Goal: Task Accomplishment & Management: Manage account settings

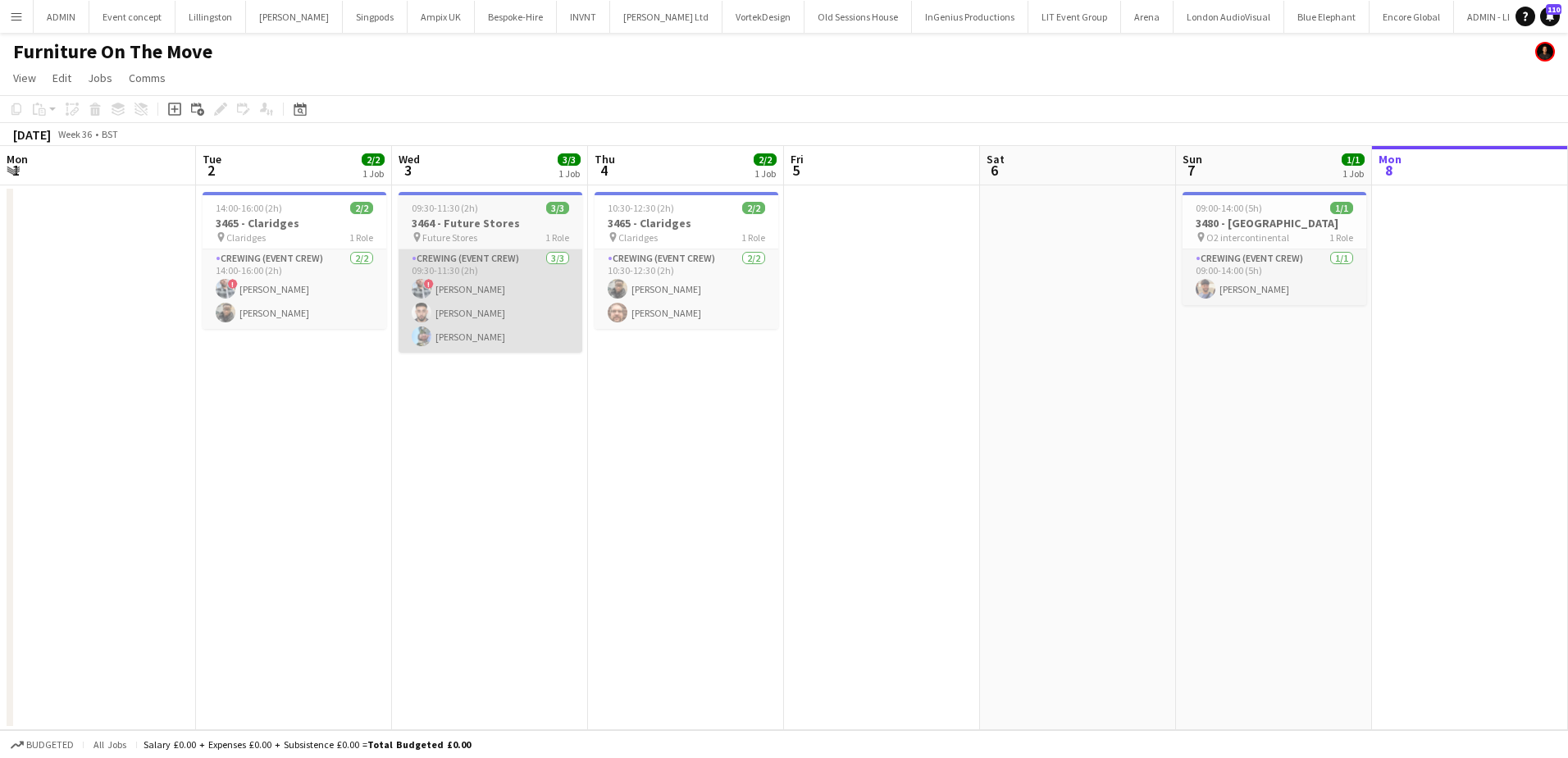
scroll to position [0, 564]
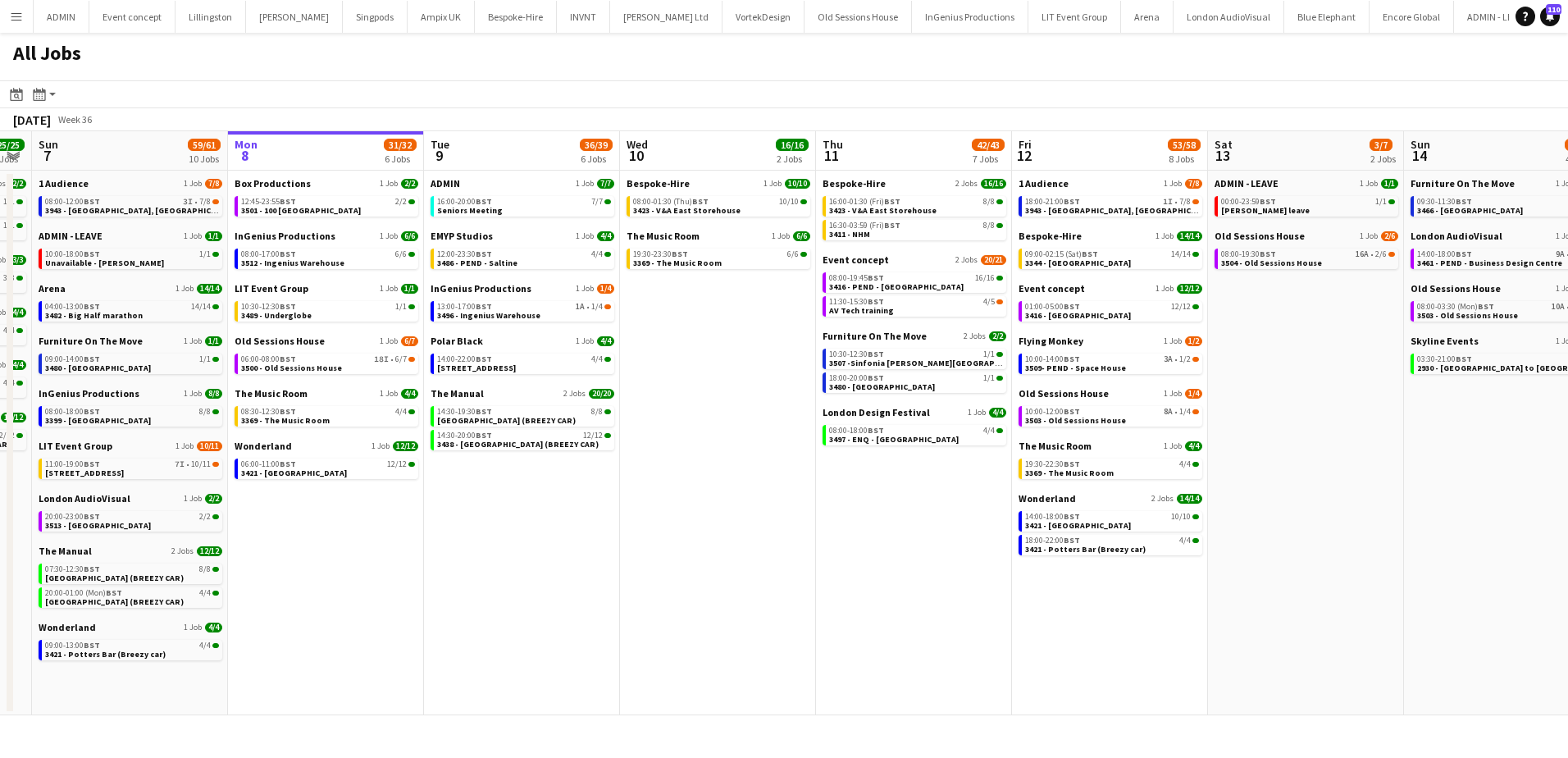
scroll to position [0, 349]
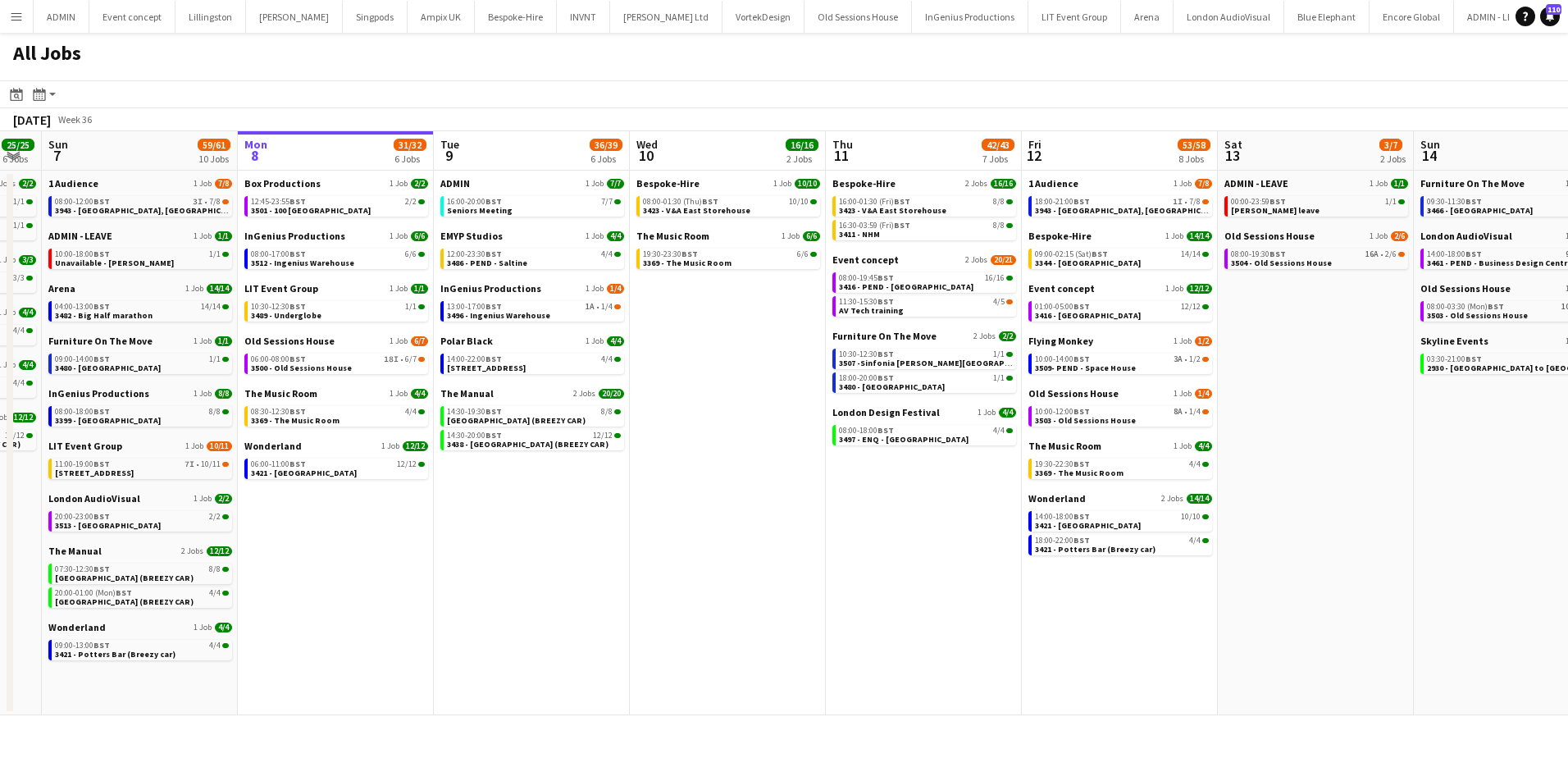
drag, startPoint x: 365, startPoint y: 542, endPoint x: 401, endPoint y: 511, distance: 47.5
click at [395, 535] on app-calendar-viewport "Fri 5 31/31 9 Jobs Sat 6 25/25 6 Jobs Sun 7 59/61 10 Jobs Mon 8 31/32 6 Jobs Tu…" at bounding box center [784, 423] width 1568 height 584
click at [371, 364] on link "06:00-08:00 BST 18I • 6/7 3500 - Old Sessions House" at bounding box center [339, 363] width 174 height 19
click at [350, 420] on link "08:30-12:30 BST 4/4 3369 - The Music Room" at bounding box center [339, 416] width 174 height 19
click at [360, 473] on link "06:00-11:00 BST 12/12 3421 - Royal Festival Hall" at bounding box center [339, 468] width 174 height 19
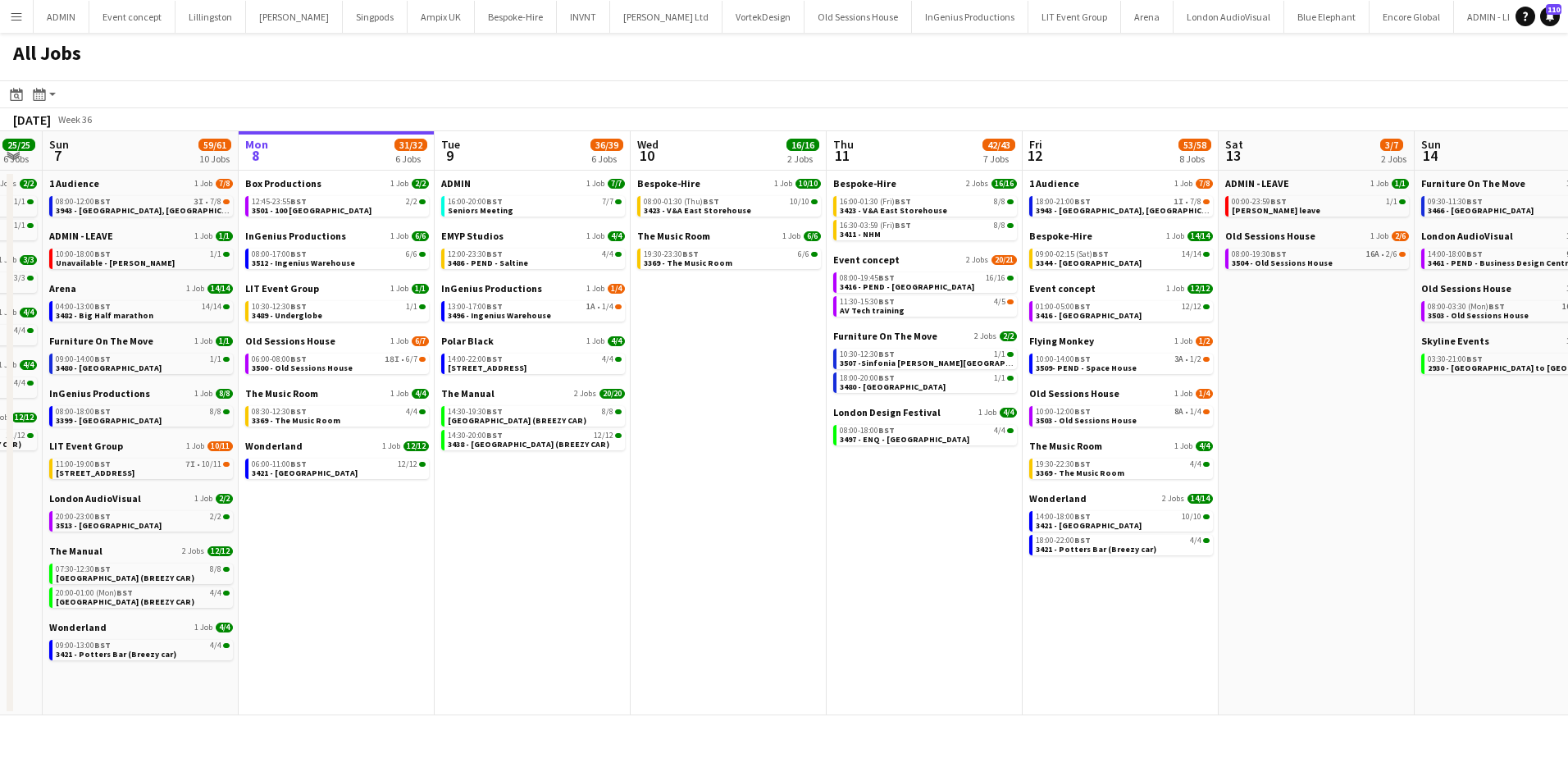
click at [868, 445] on div "London Design Festival 1 Job 4/4 08:00-18:00 BST 4/4 3497 - ENQ - Royal Festiva…" at bounding box center [924, 427] width 184 height 43
click at [869, 442] on span "3497 - ENQ - [GEOGRAPHIC_DATA]" at bounding box center [904, 439] width 130 height 10
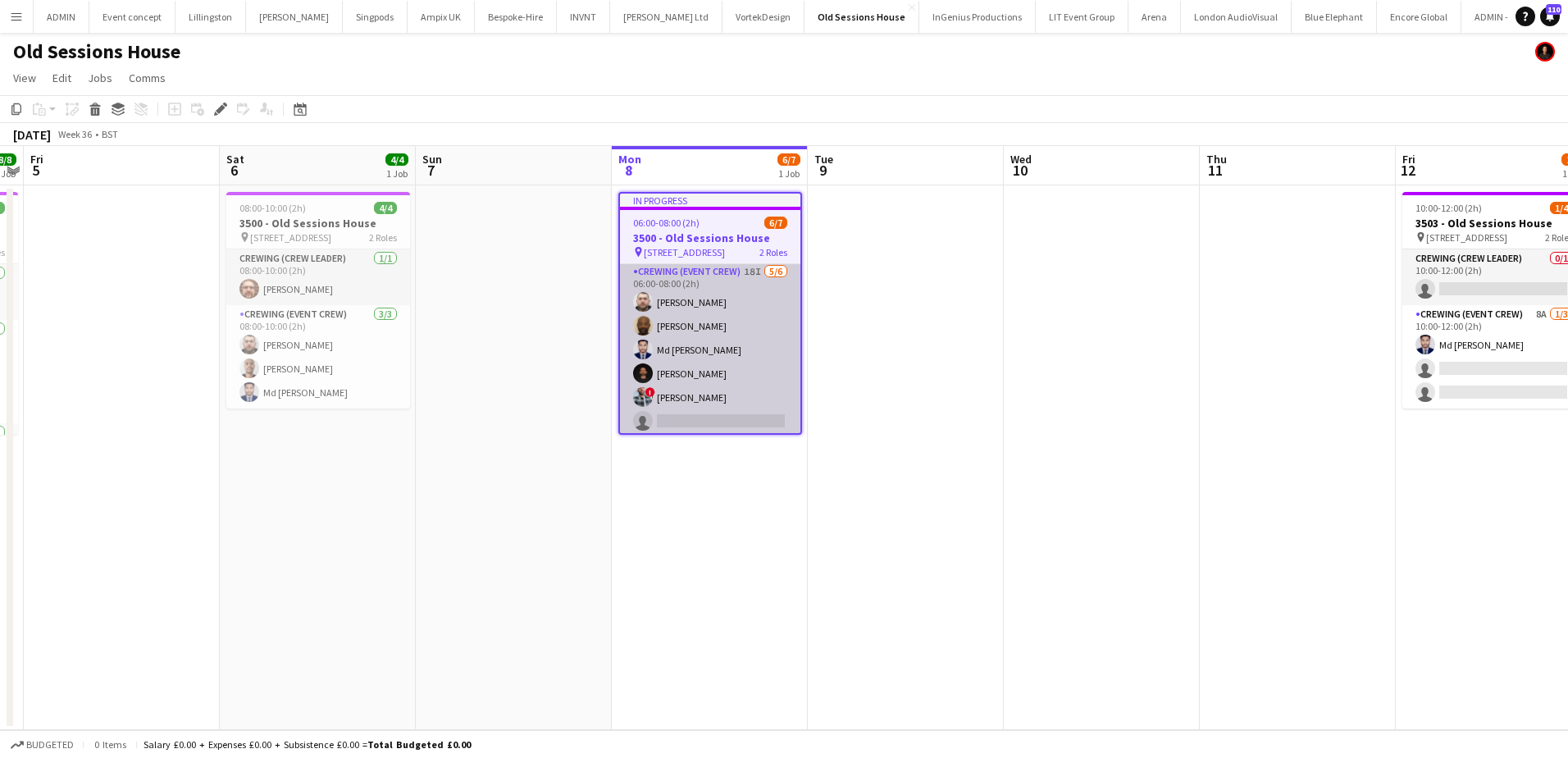
scroll to position [62, 0]
click at [706, 349] on app-card-role "Crewing (Event Crew) 18I 5/6 06:00-08:00 (2h) Micky Jones Kevin Olanrewaju Md M…" at bounding box center [710, 346] width 180 height 175
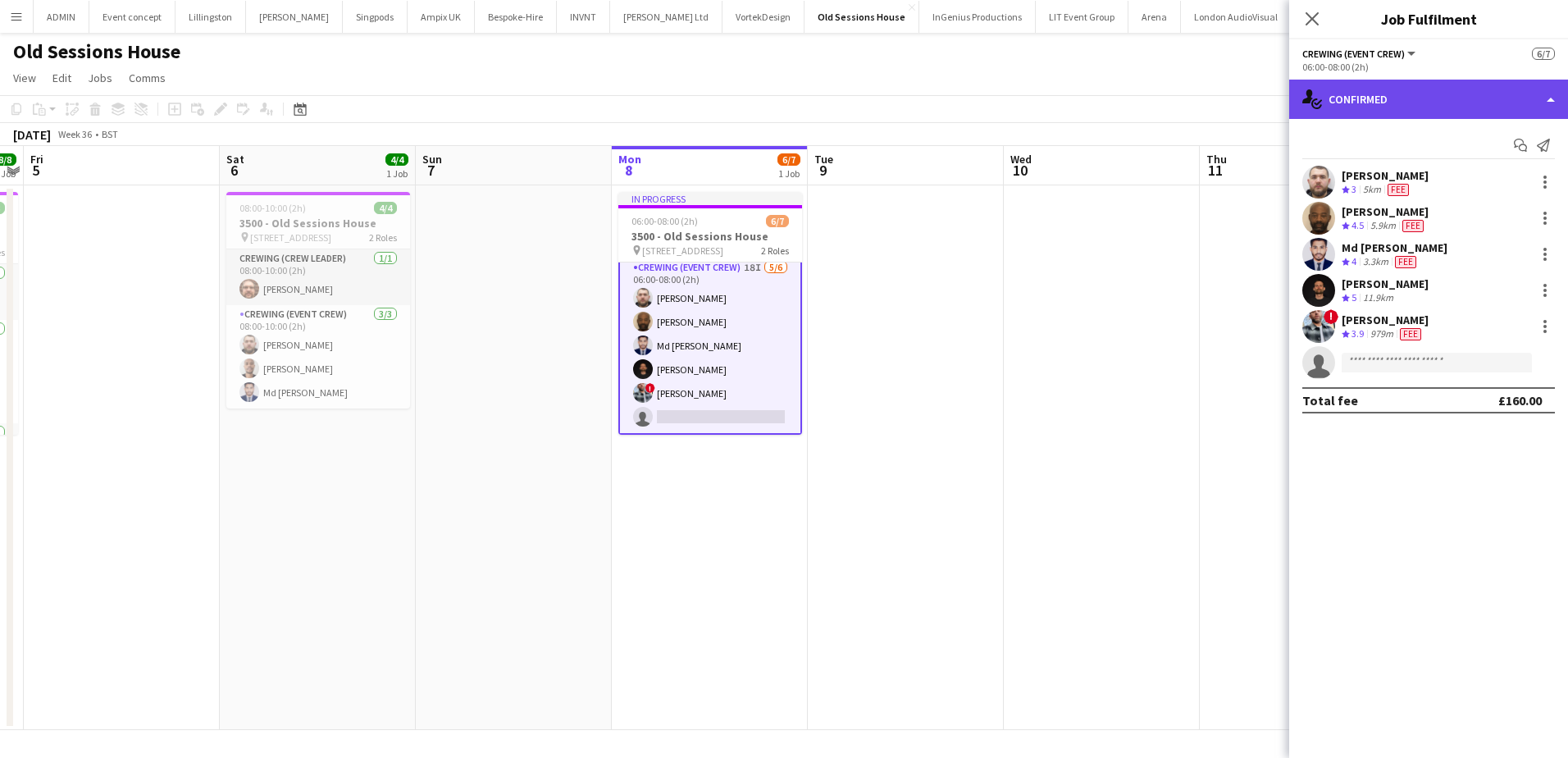
click at [1388, 92] on div "single-neutral-actions-check-2 Confirmed" at bounding box center [1429, 98] width 279 height 39
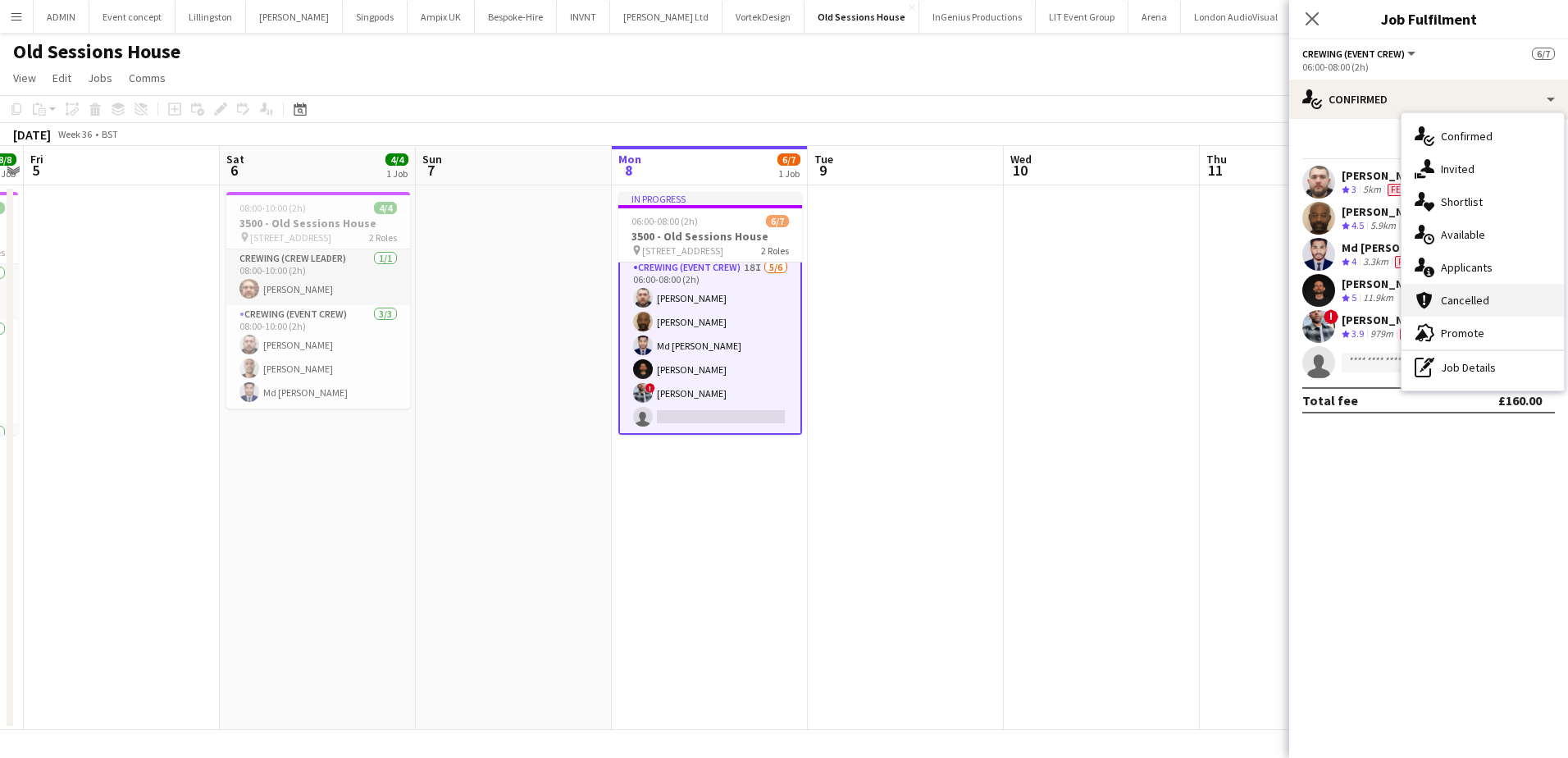
click at [1468, 305] on span "Cancelled" at bounding box center [1465, 300] width 49 height 15
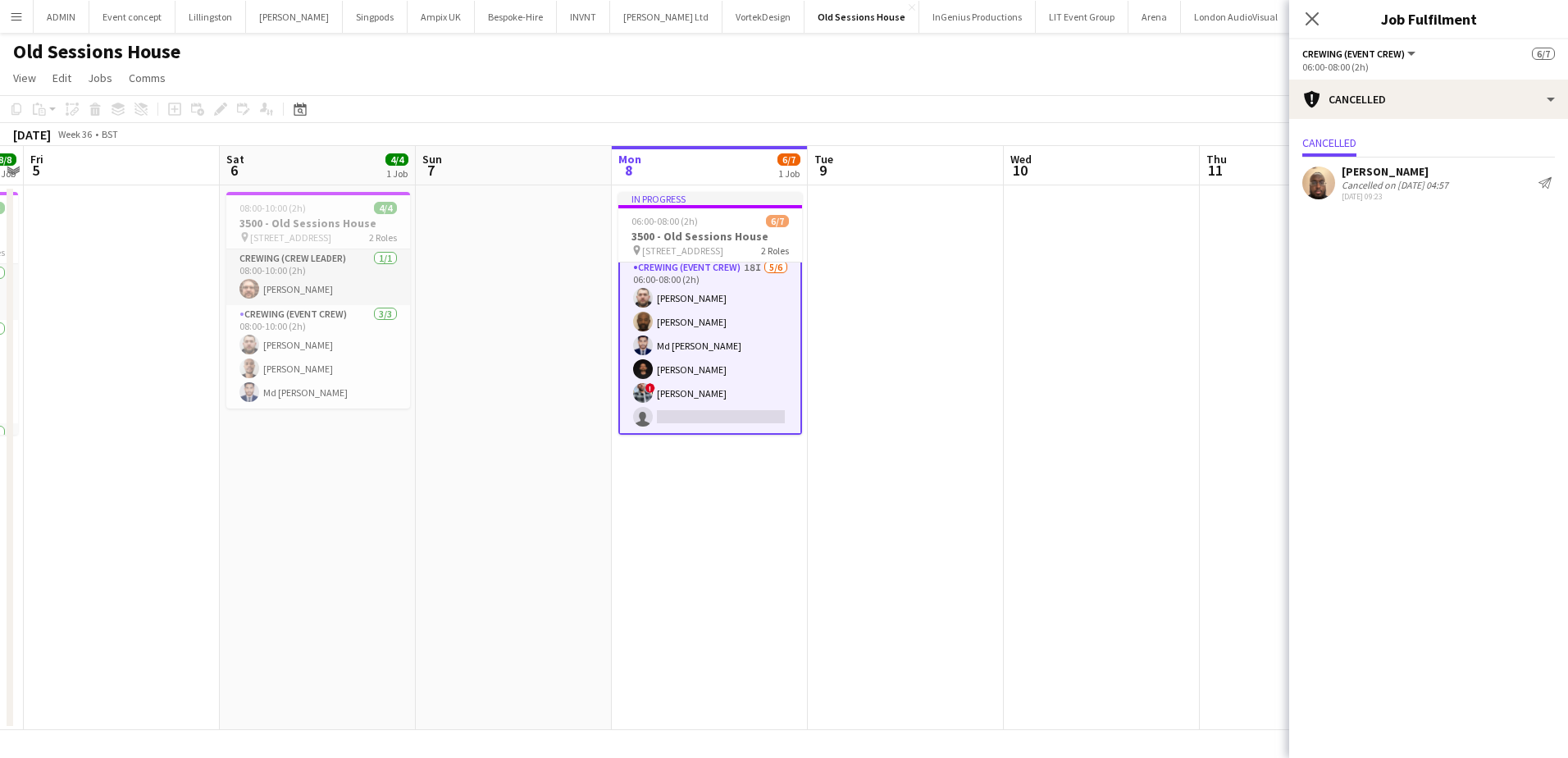
click at [871, 294] on app-date-cell at bounding box center [905, 457] width 196 height 545
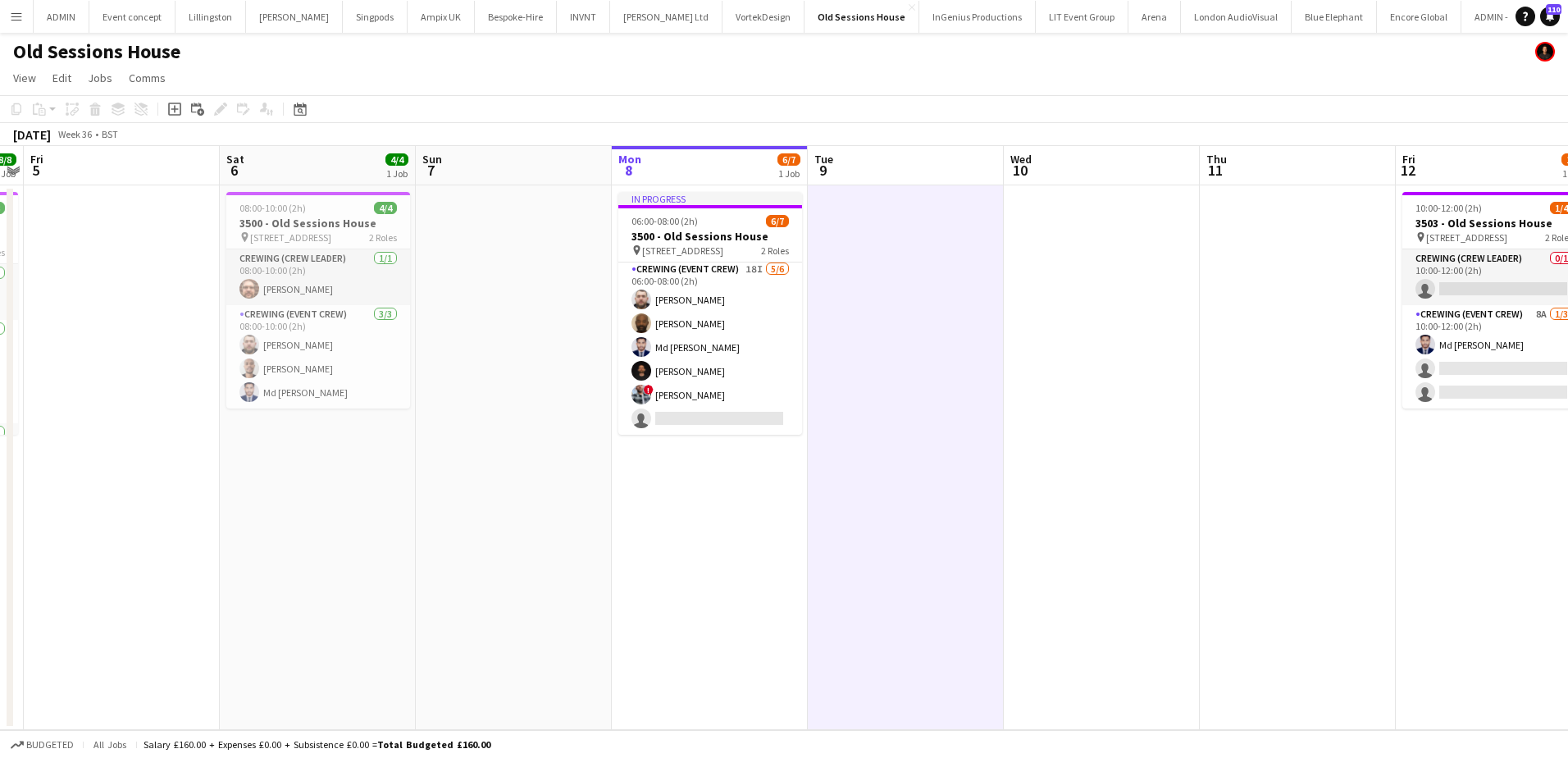
scroll to position [58, 0]
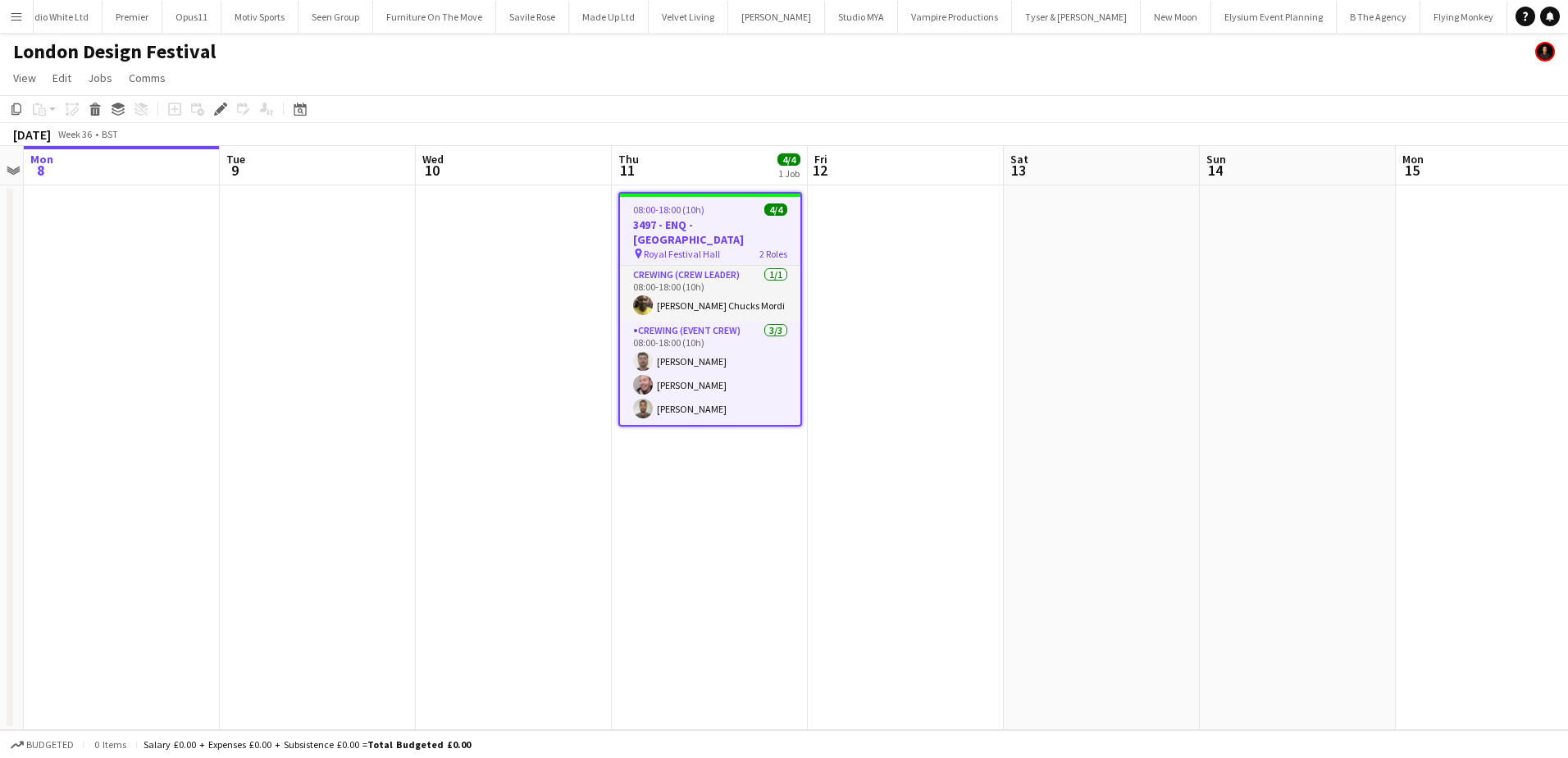
scroll to position [0, 4450]
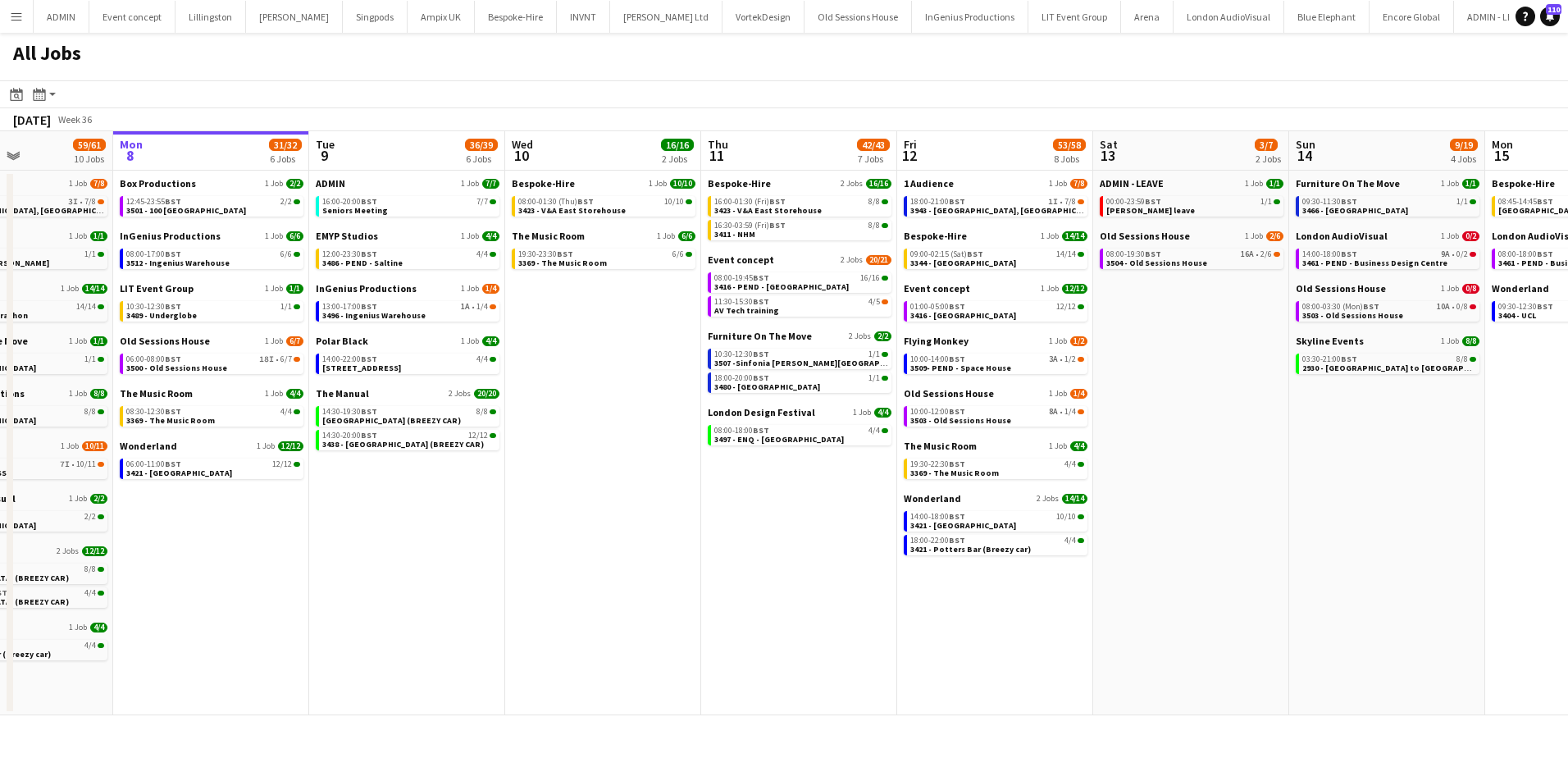
scroll to position [0, 483]
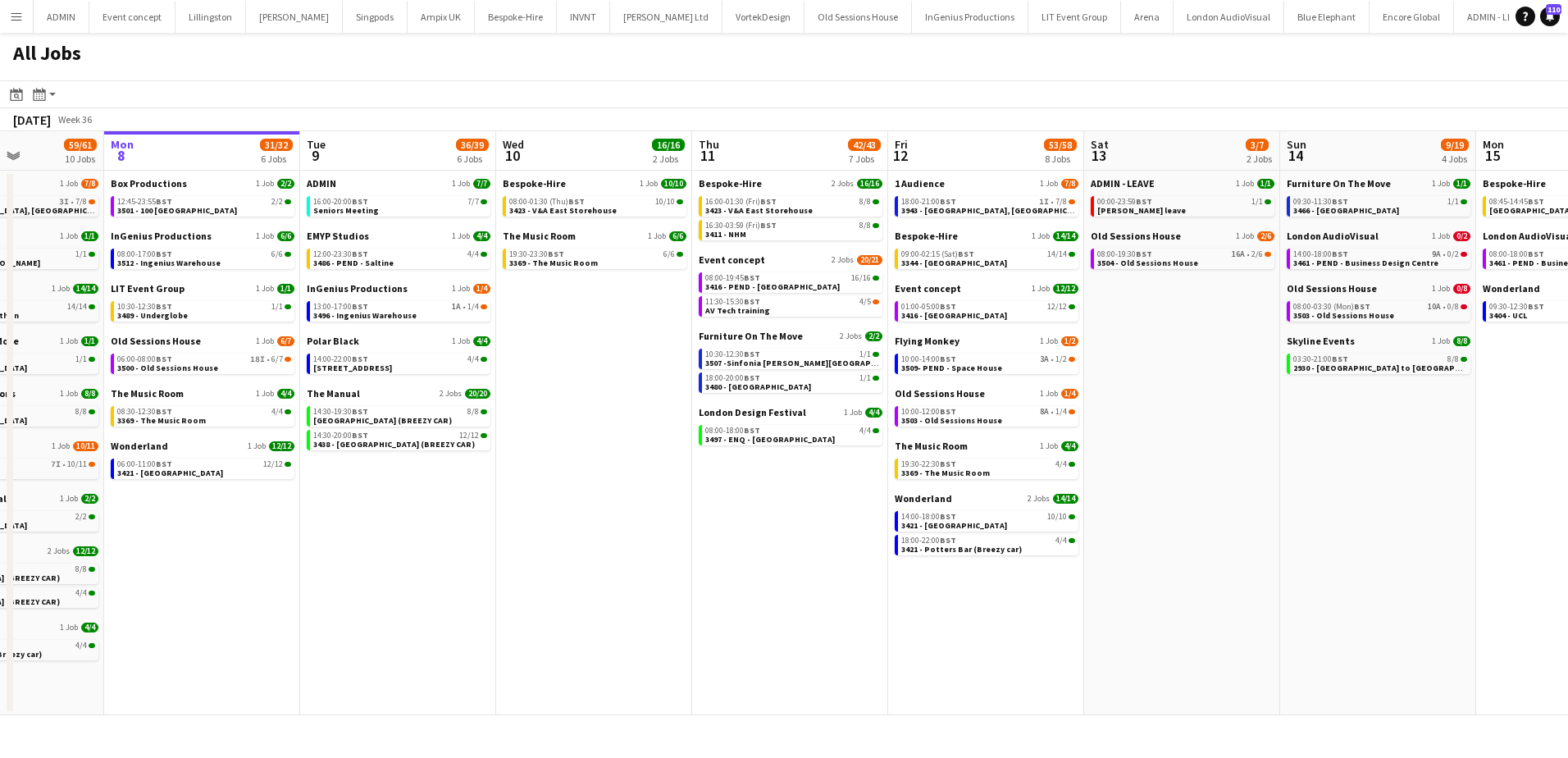
drag, startPoint x: 620, startPoint y: 423, endPoint x: 528, endPoint y: 422, distance: 92.0
click at [528, 422] on app-calendar-viewport "Fri 5 31/31 9 Jobs Sat 6 25/25 6 Jobs Sun 7 59/61 10 Jobs Mon 8 31/32 6 Jobs Tu…" at bounding box center [784, 423] width 1568 height 584
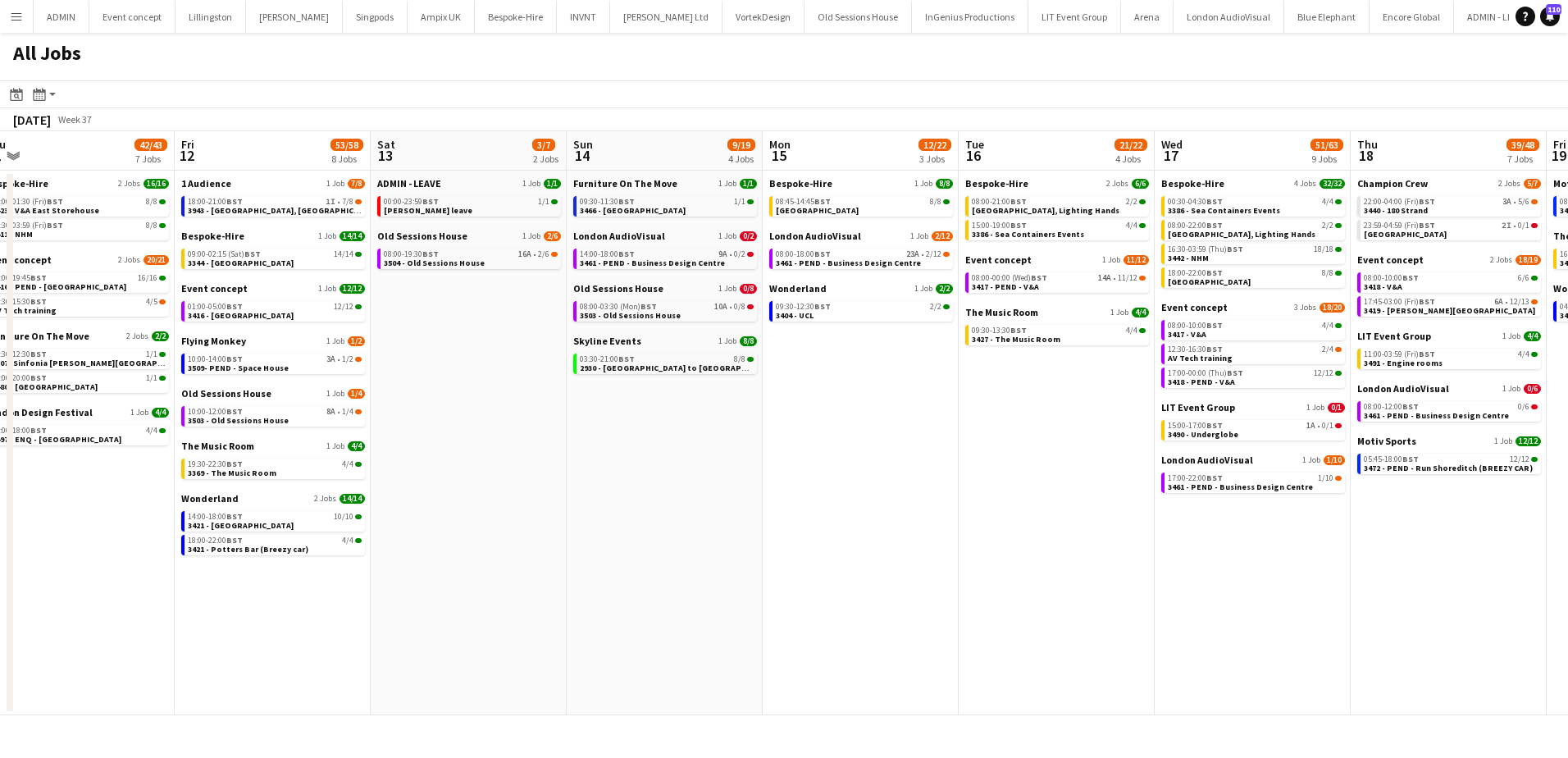
scroll to position [0, 480]
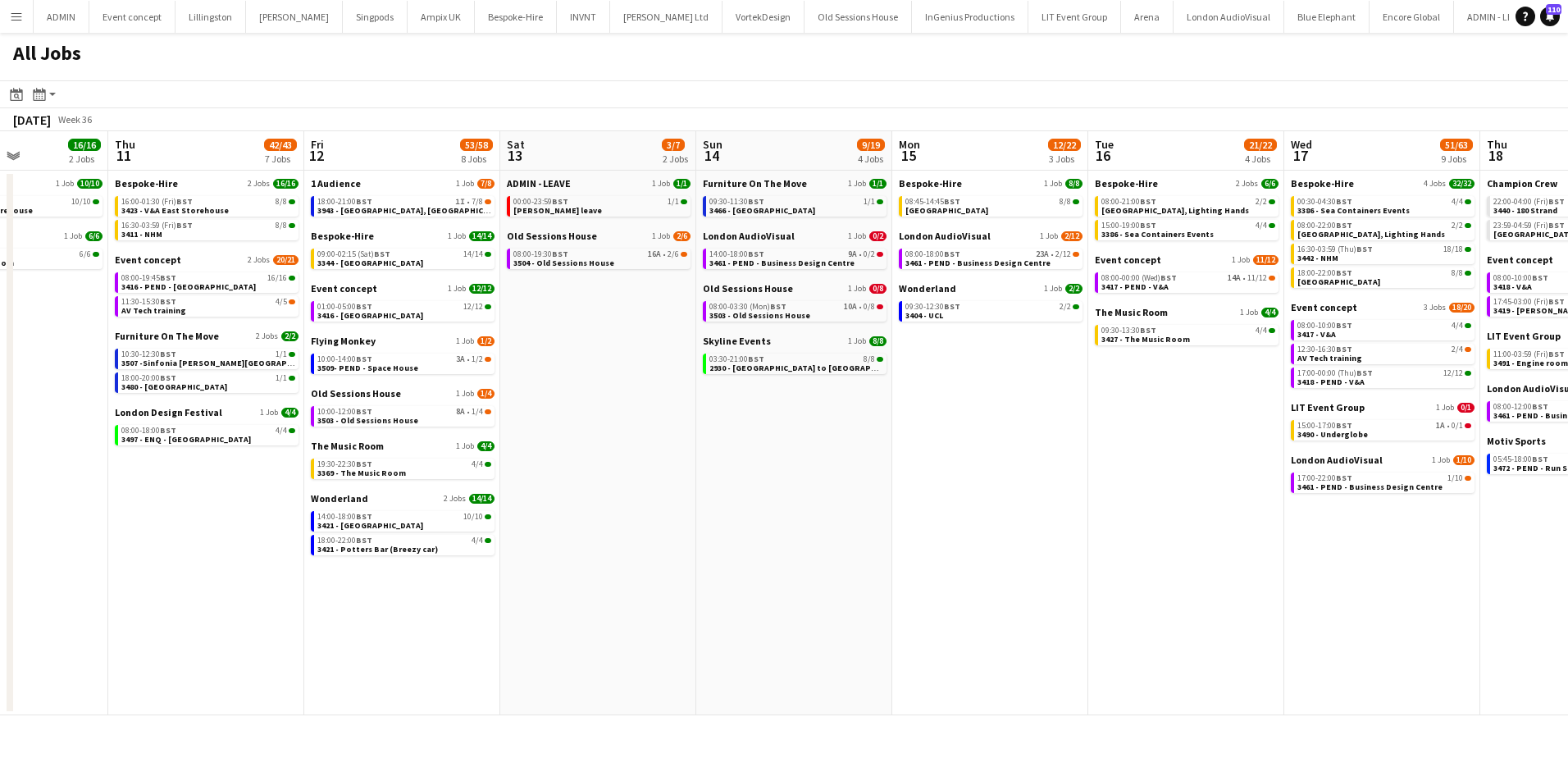
click at [232, 471] on app-all-jobs "All Jobs Date picker SEP 2025 SEP 2025 Monday M Tuesday T Wednesday W Thursday …" at bounding box center [784, 374] width 1568 height 682
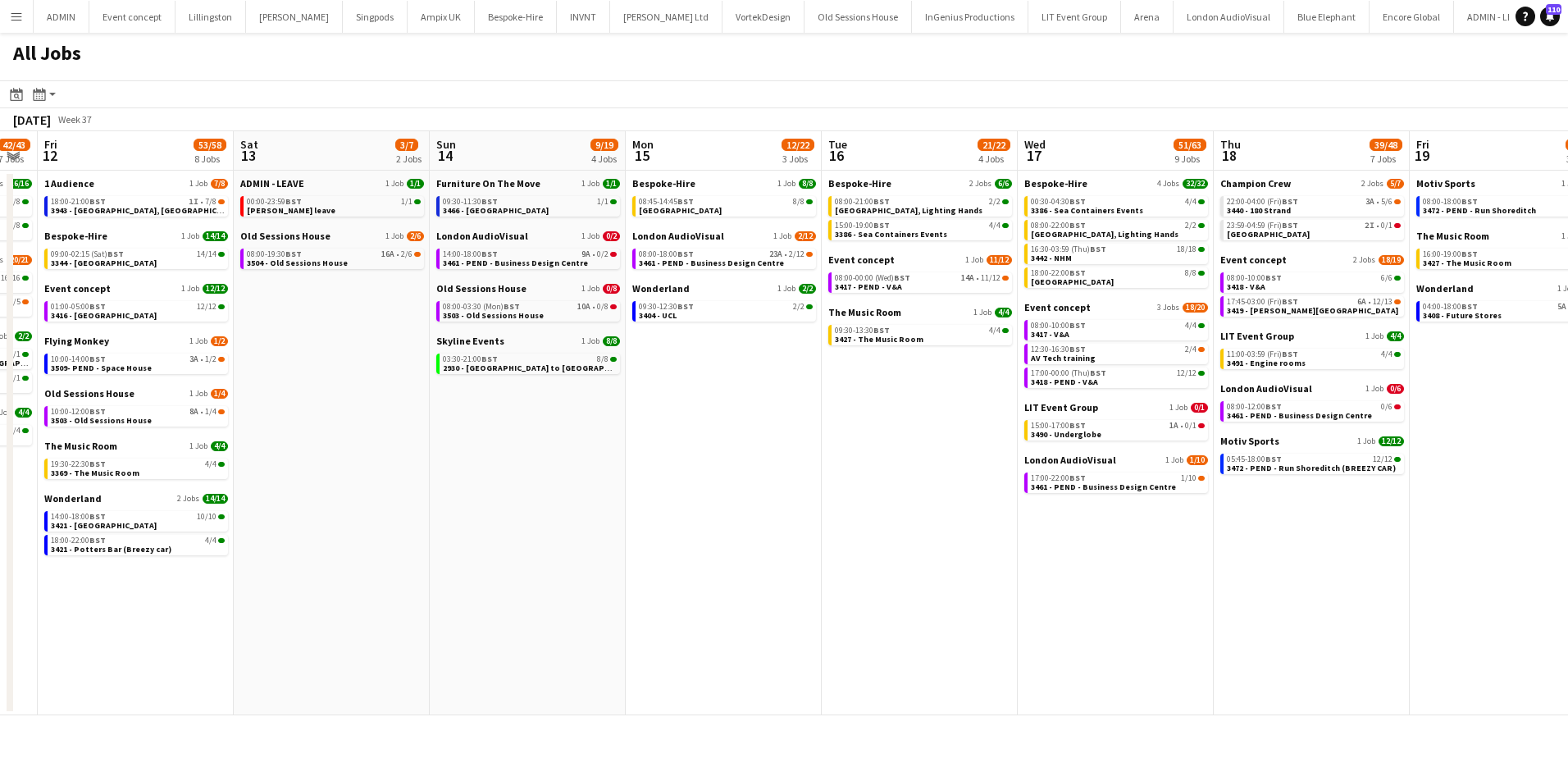
scroll to position [0, 595]
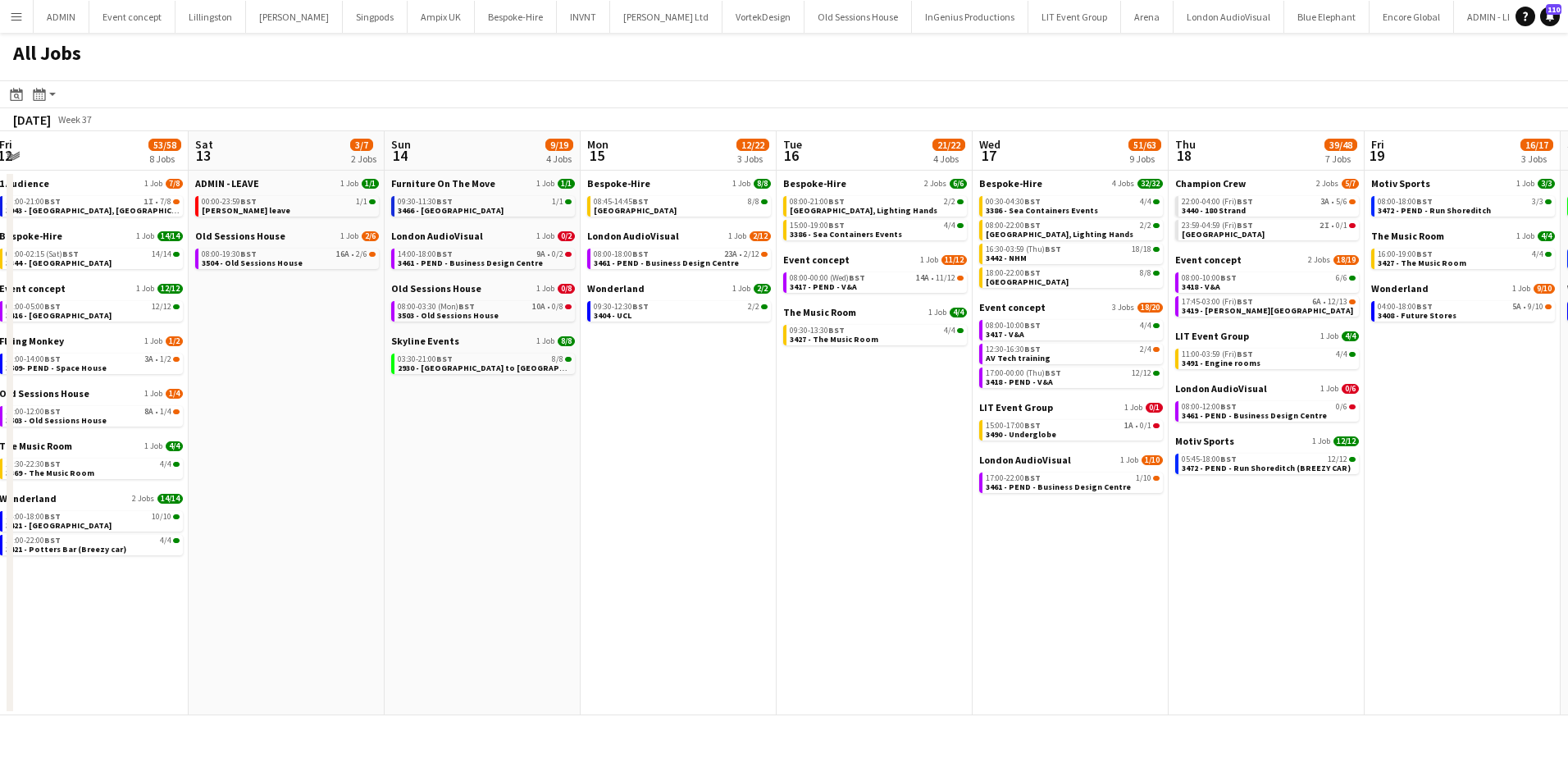
drag, startPoint x: 929, startPoint y: 459, endPoint x: 923, endPoint y: 440, distance: 19.9
click at [834, 445] on app-calendar-viewport "Tue 9 36/39 6 Jobs Wed 10 16/16 2 Jobs Thu 11 42/43 7 Jobs Fri 12 53/58 8 Jobs …" at bounding box center [784, 423] width 1568 height 584
click at [1042, 435] on span "3490 - Underglobe" at bounding box center [1021, 434] width 71 height 10
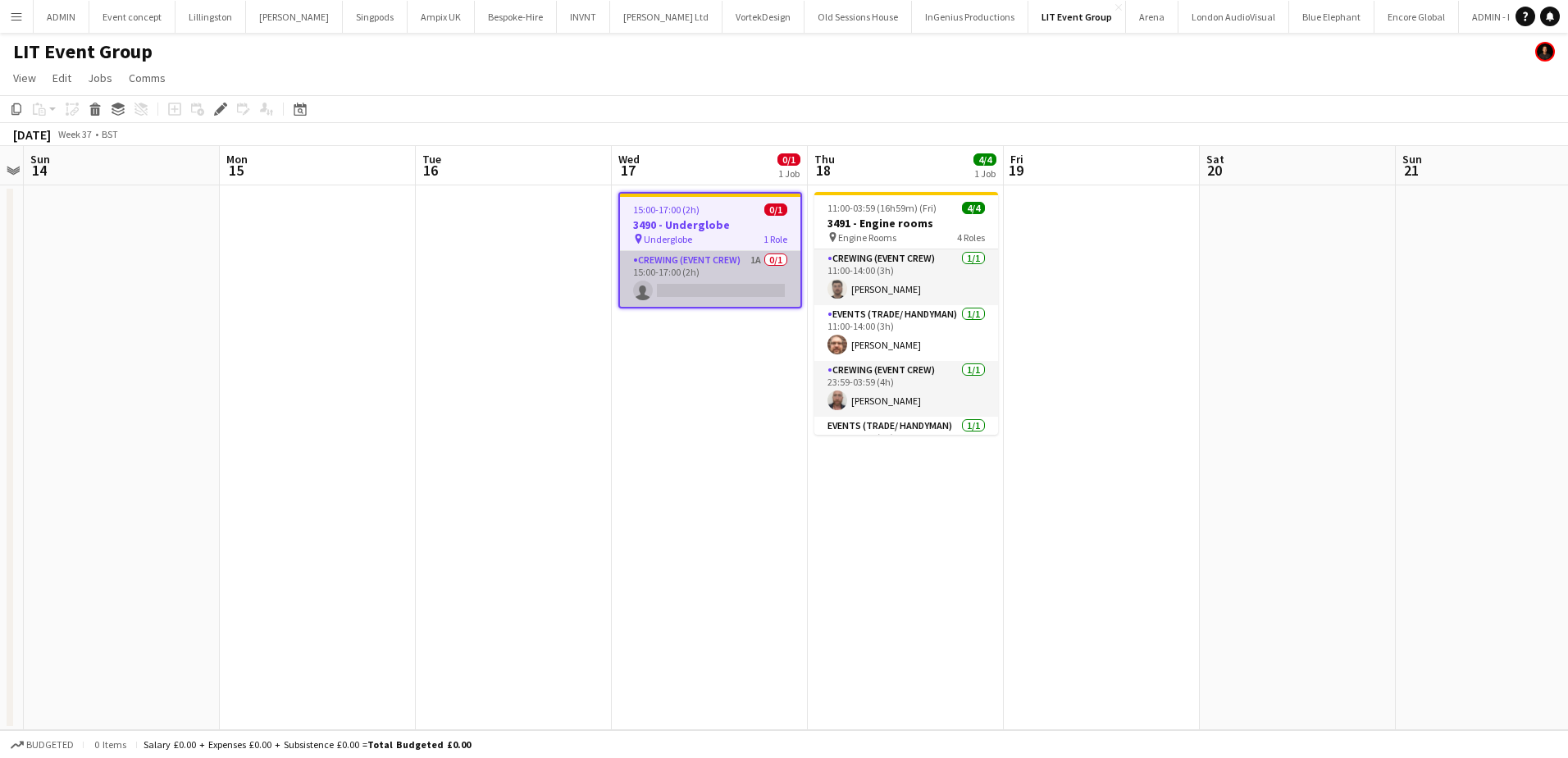
click at [706, 285] on app-card-role "Crewing (Event Crew) 1A 0/1 15:00-17:00 (2h) single-neutral-actions" at bounding box center [710, 279] width 180 height 56
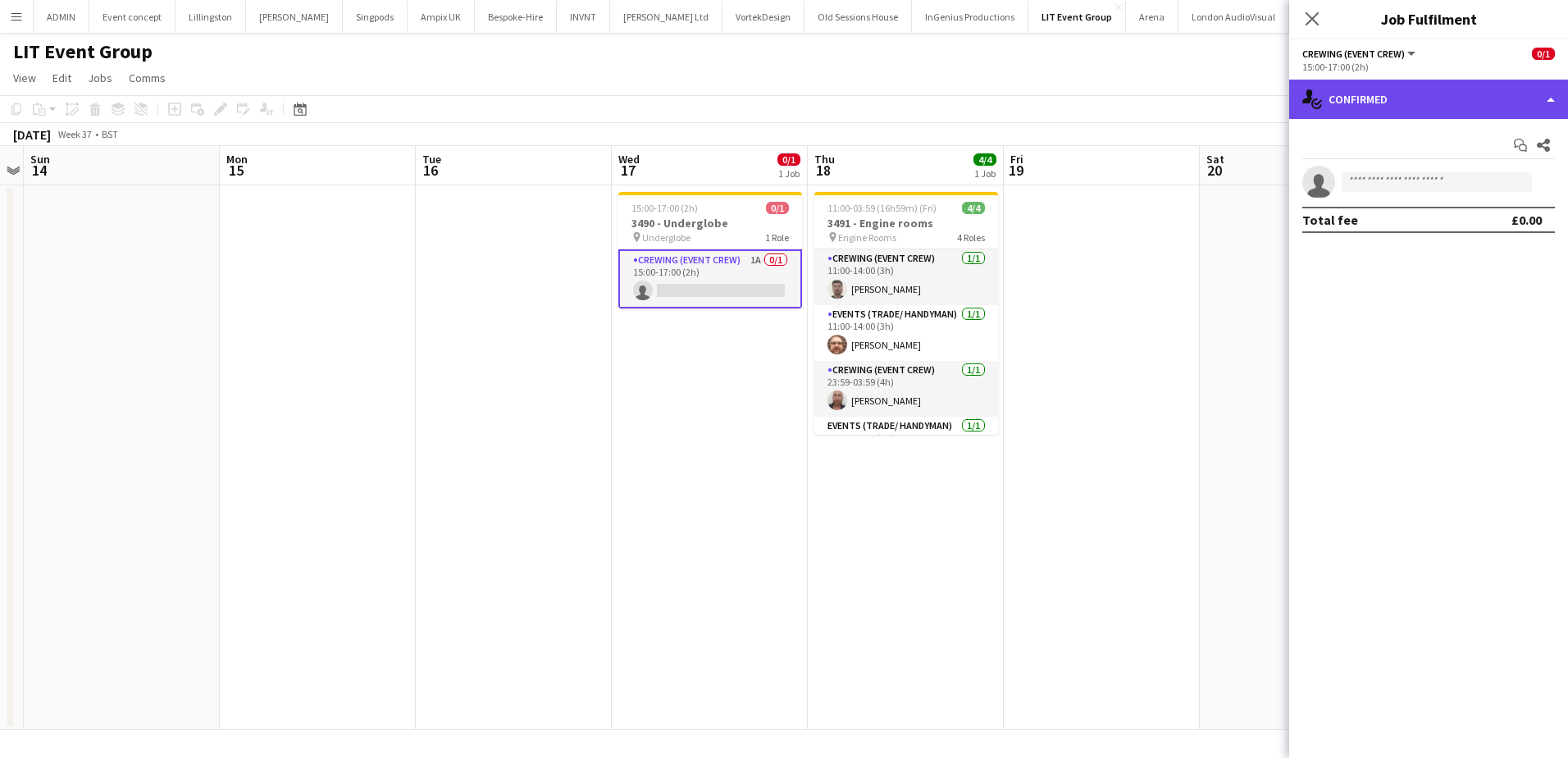
click at [1504, 94] on div "single-neutral-actions-check-2 Confirmed" at bounding box center [1429, 98] width 279 height 39
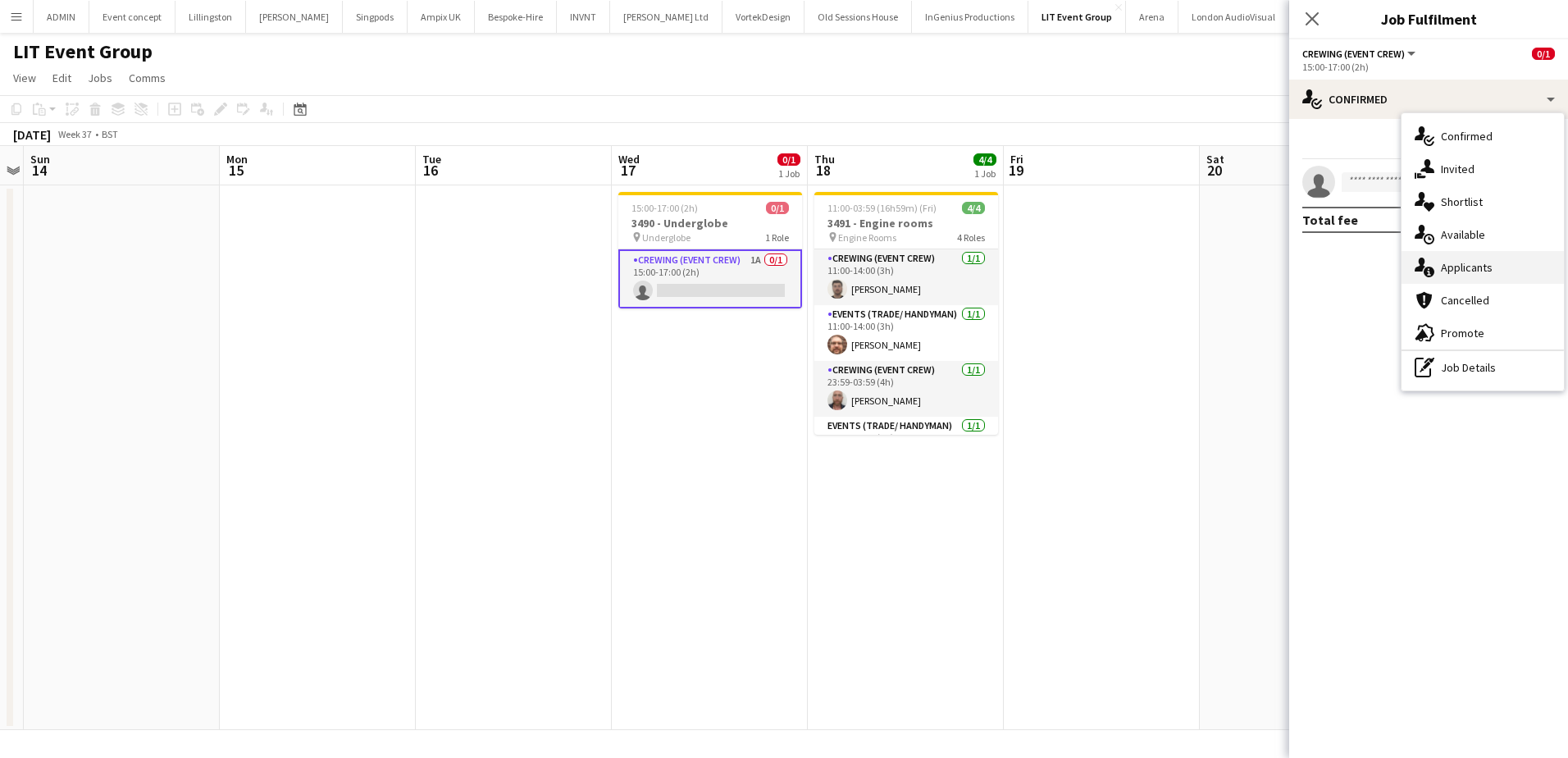
click at [1485, 278] on div "single-neutral-actions-information Applicants" at bounding box center [1483, 267] width 162 height 33
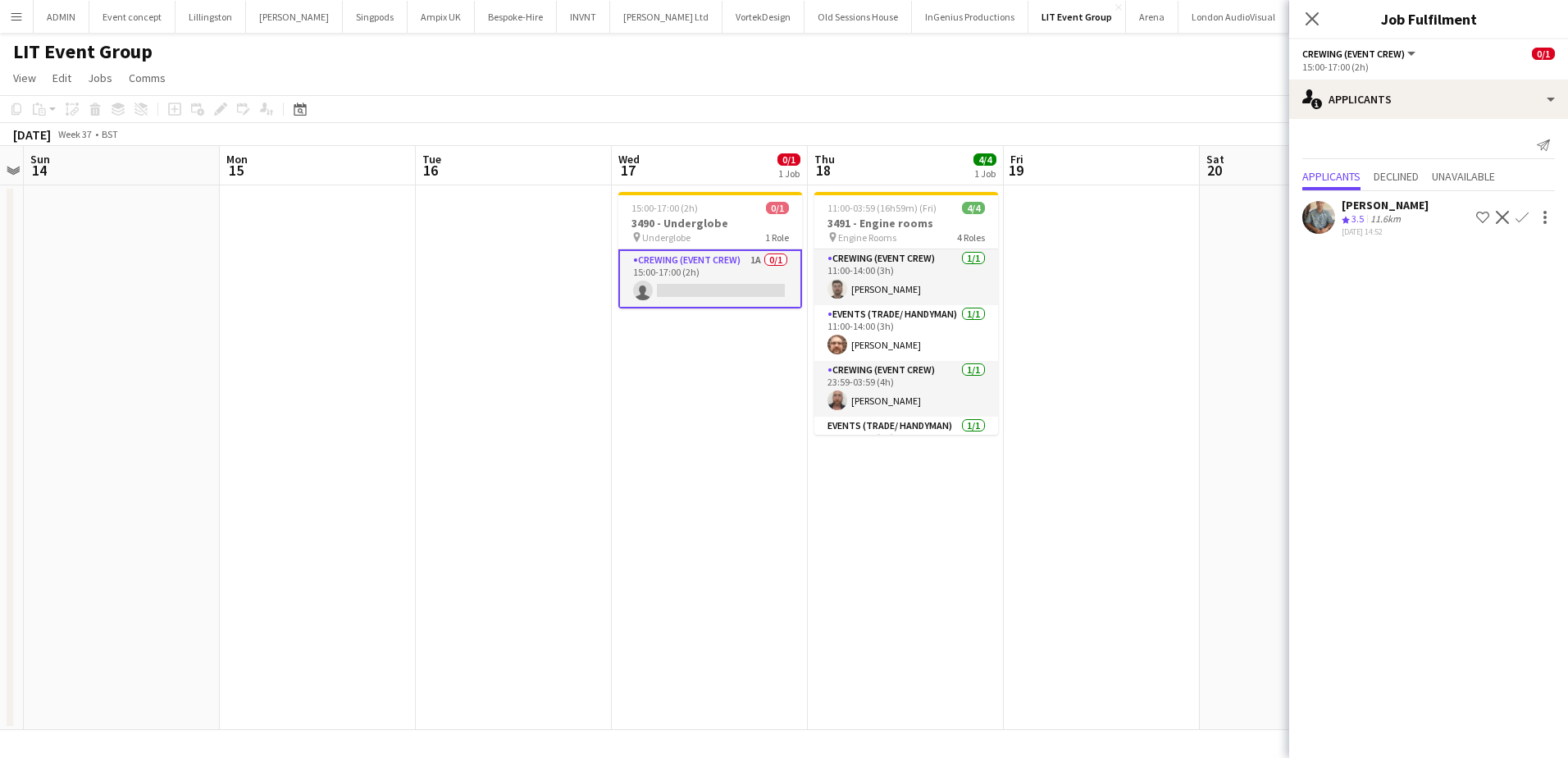
click at [1522, 217] on app-icon "Confirm" at bounding box center [1522, 217] width 13 height 13
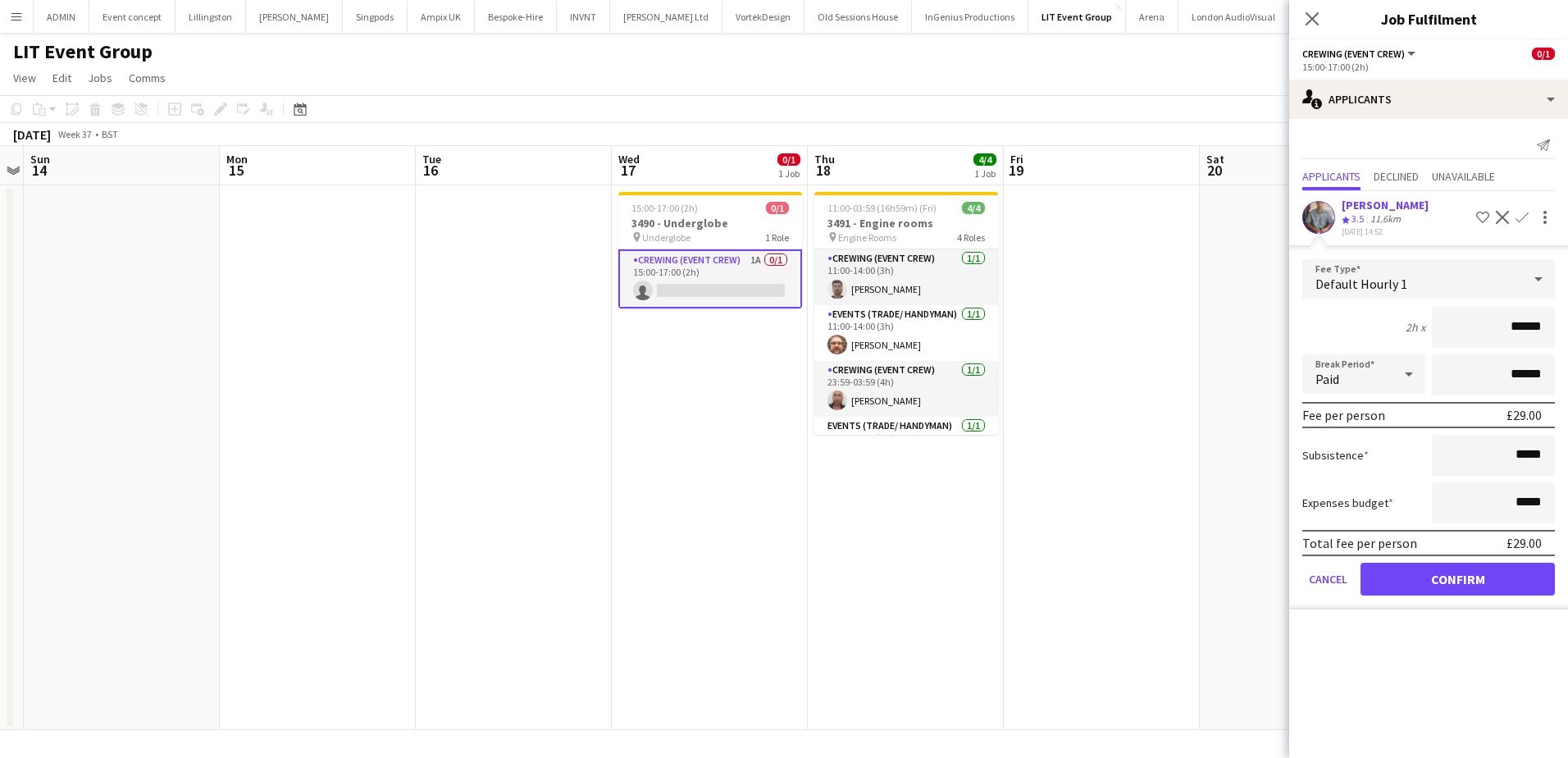
drag, startPoint x: 1476, startPoint y: 320, endPoint x: 1587, endPoint y: 335, distance: 112.0
click at [1567, 335] on html "Menu Boards Boards Boards All jobs Status Workforce Workforce My Workforce Recr…" at bounding box center [784, 379] width 1568 height 758
type input "***"
click at [1498, 575] on button "Confirm" at bounding box center [1457, 579] width 194 height 33
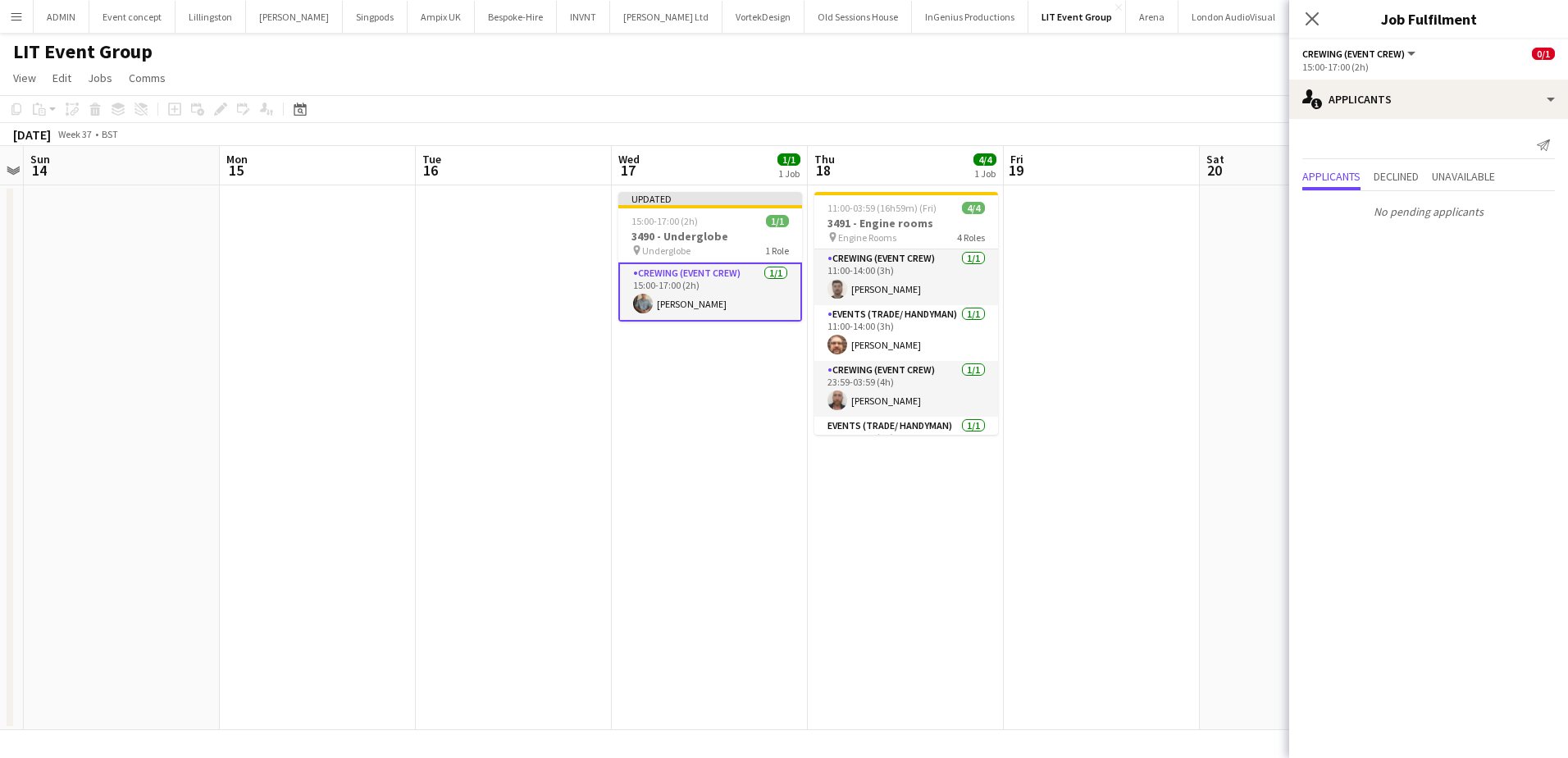
click at [1178, 444] on app-date-cell at bounding box center [1101, 457] width 196 height 545
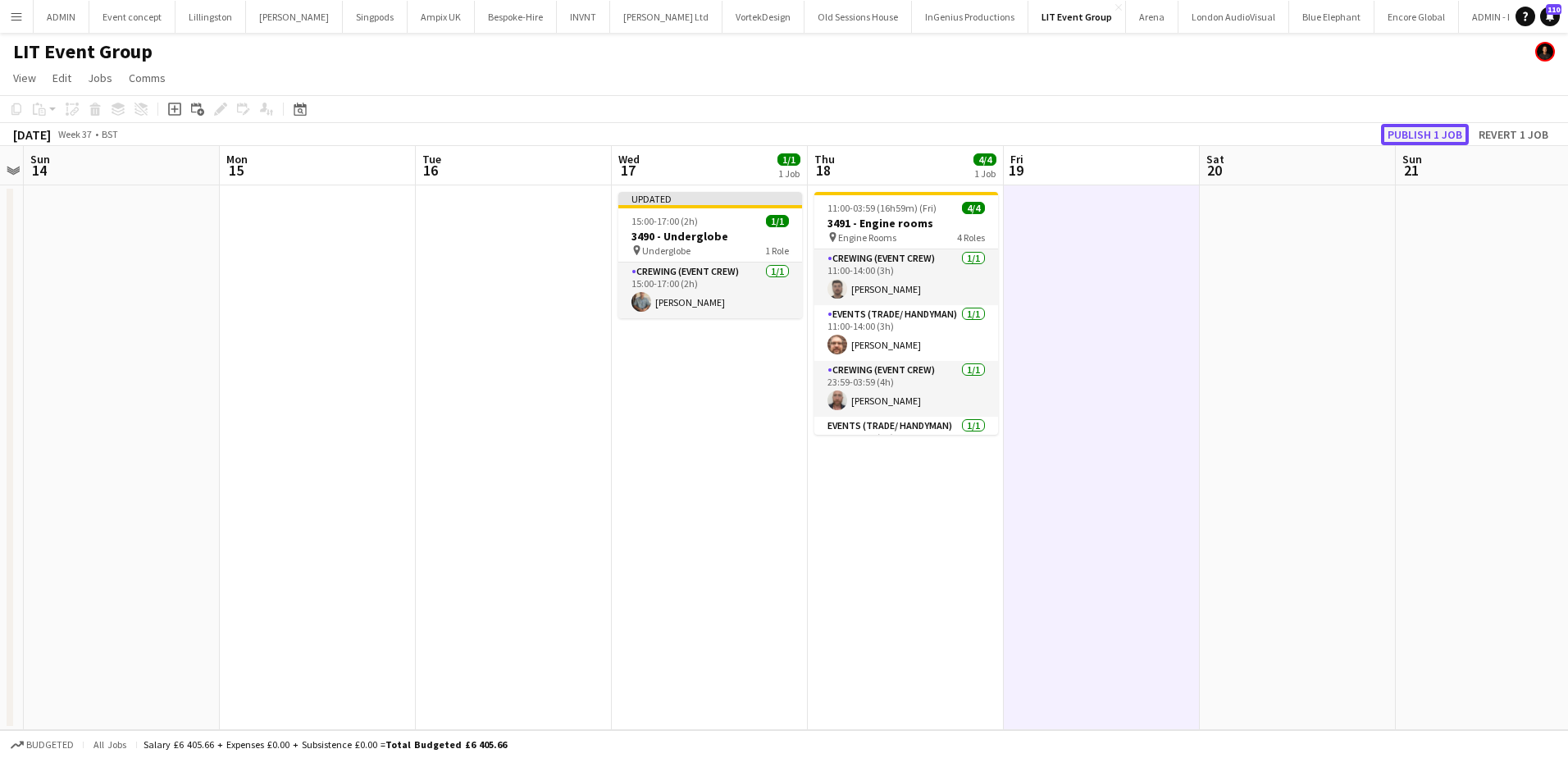
click at [1428, 141] on button "Publish 1 job" at bounding box center [1424, 134] width 88 height 21
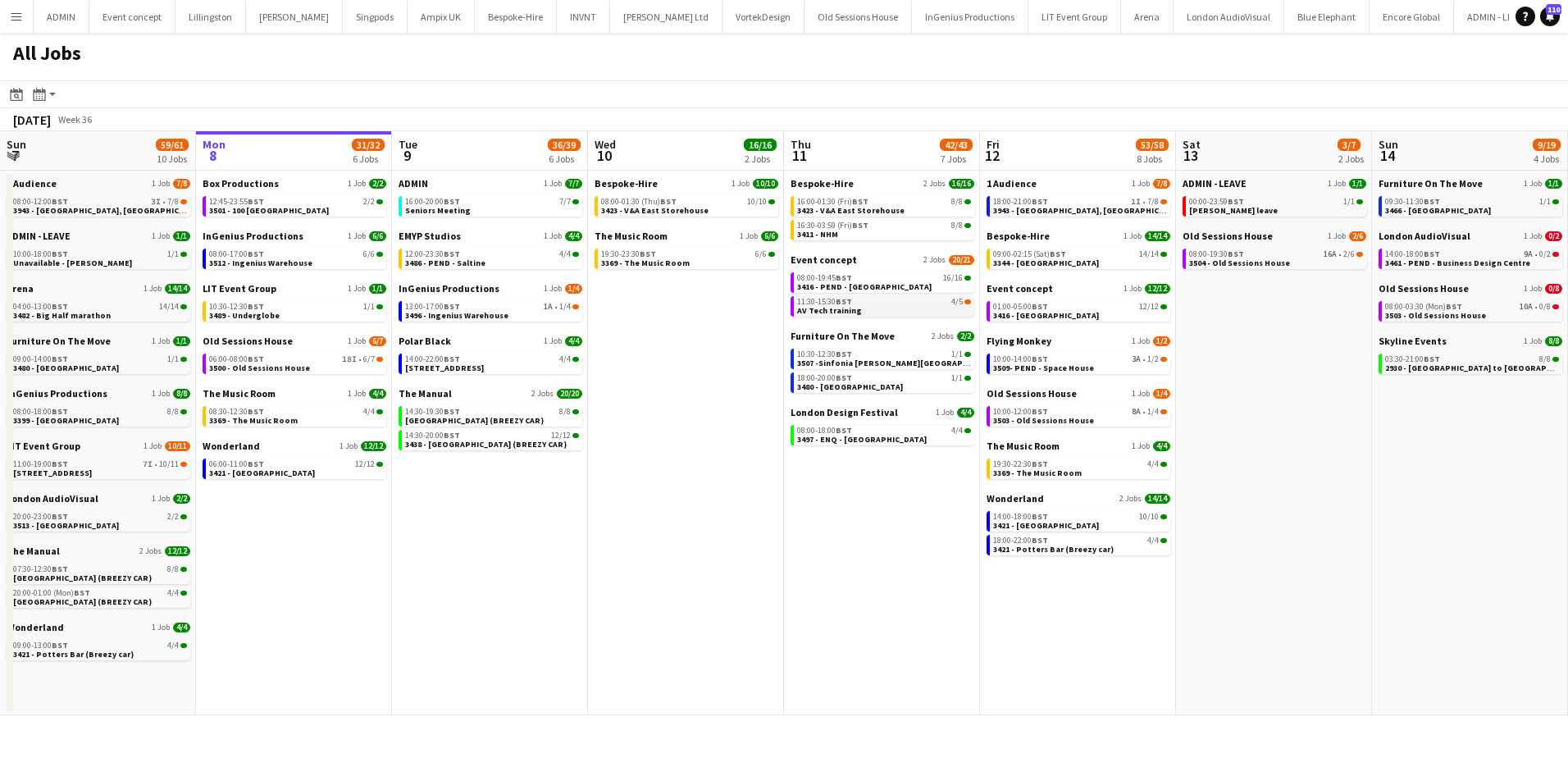
click at [873, 311] on link "11:30-15:30 BST 4/5 AV Tech training" at bounding box center [884, 306] width 174 height 19
click at [20, 26] on button "Menu" at bounding box center [17, 17] width 33 height 33
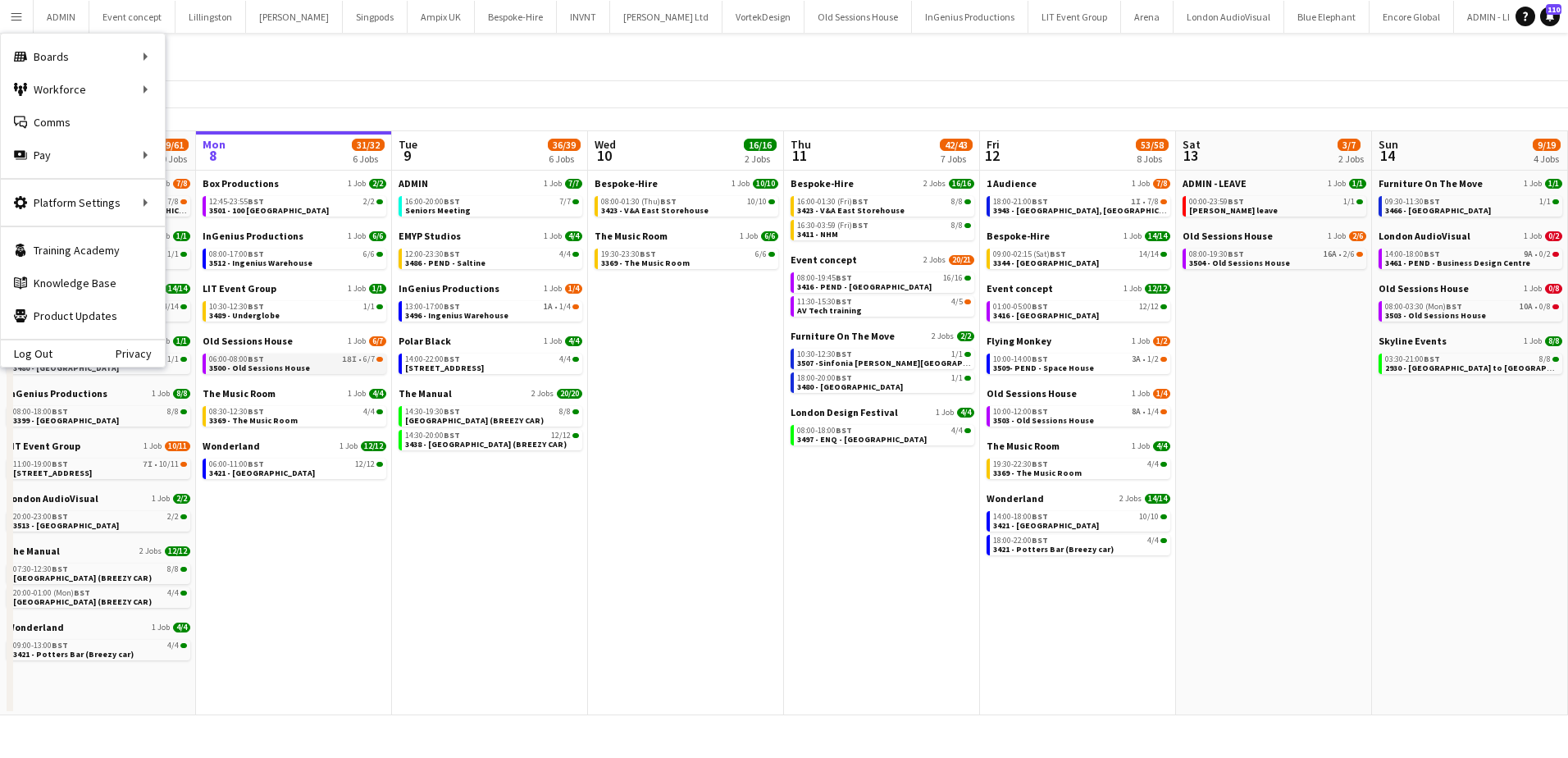
click at [263, 368] on span "3500 - Old Sessions House" at bounding box center [260, 368] width 101 height 10
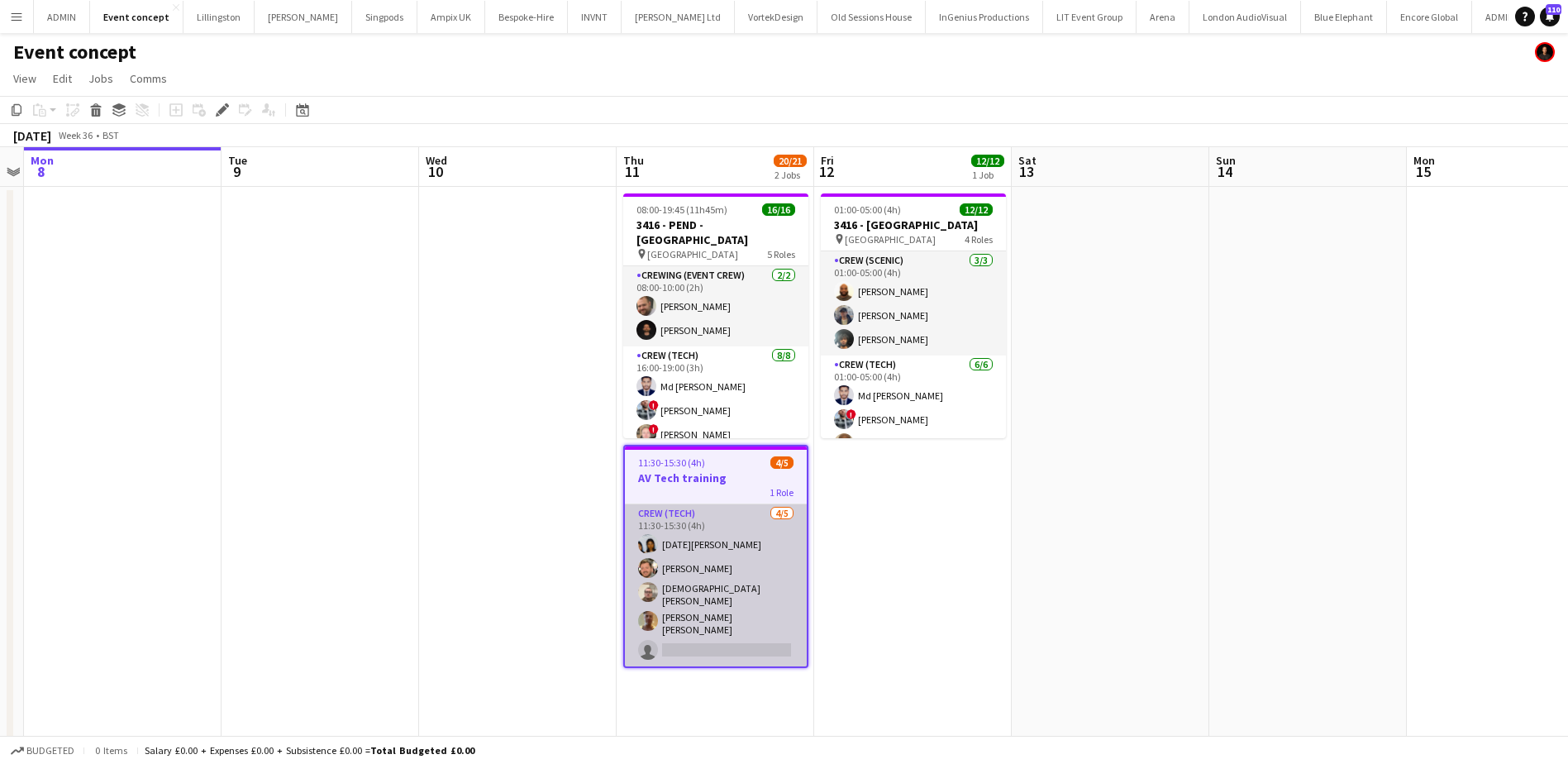
click at [763, 595] on app-card-role "Crew (Tech) 4/5 11:30-15:30 (4h) Lucia Caceres Adam McCarter Christian Skinner …" at bounding box center [716, 585] width 182 height 162
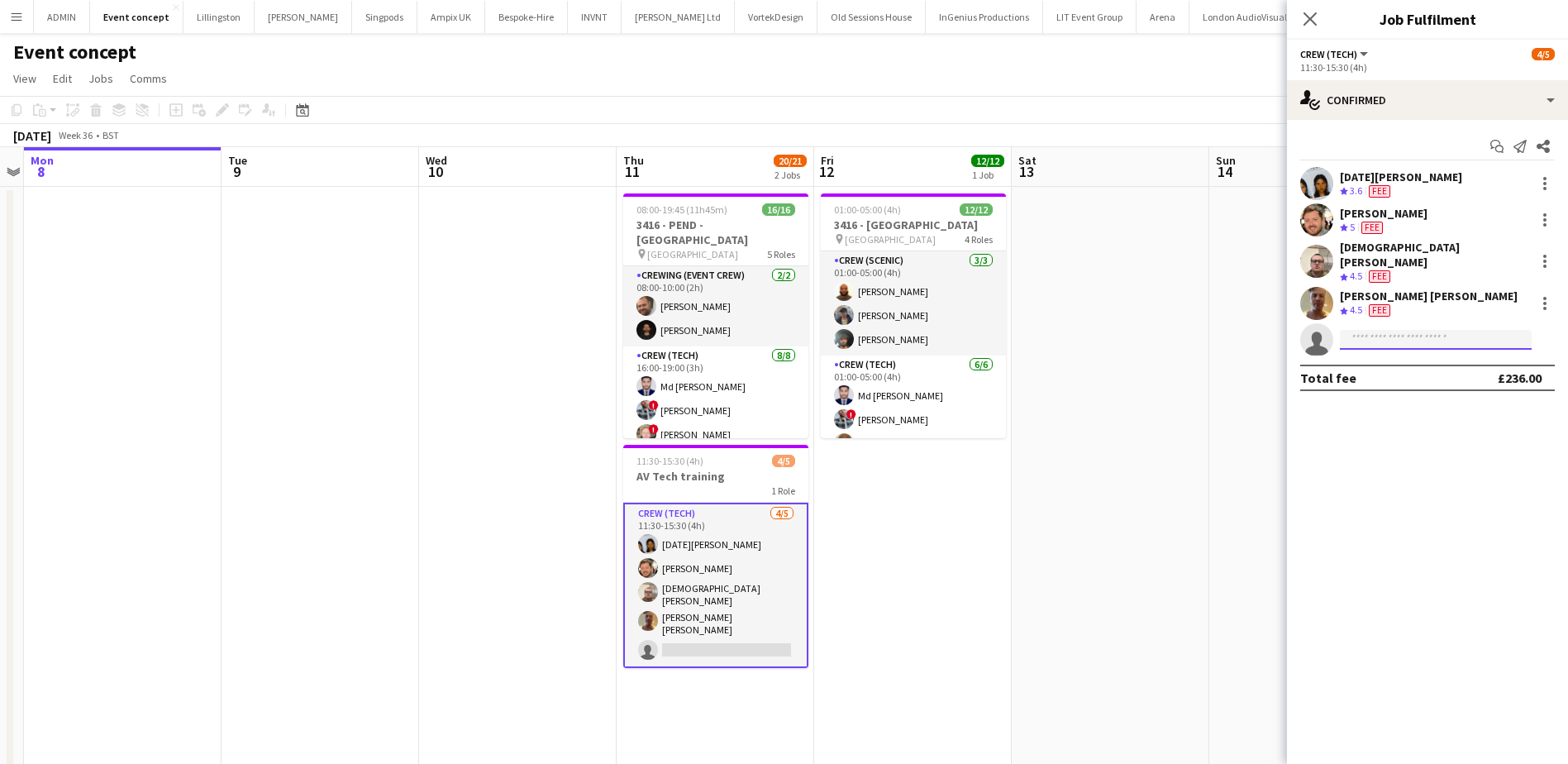
click at [1399, 331] on input at bounding box center [1435, 340] width 191 height 20
type input "*"
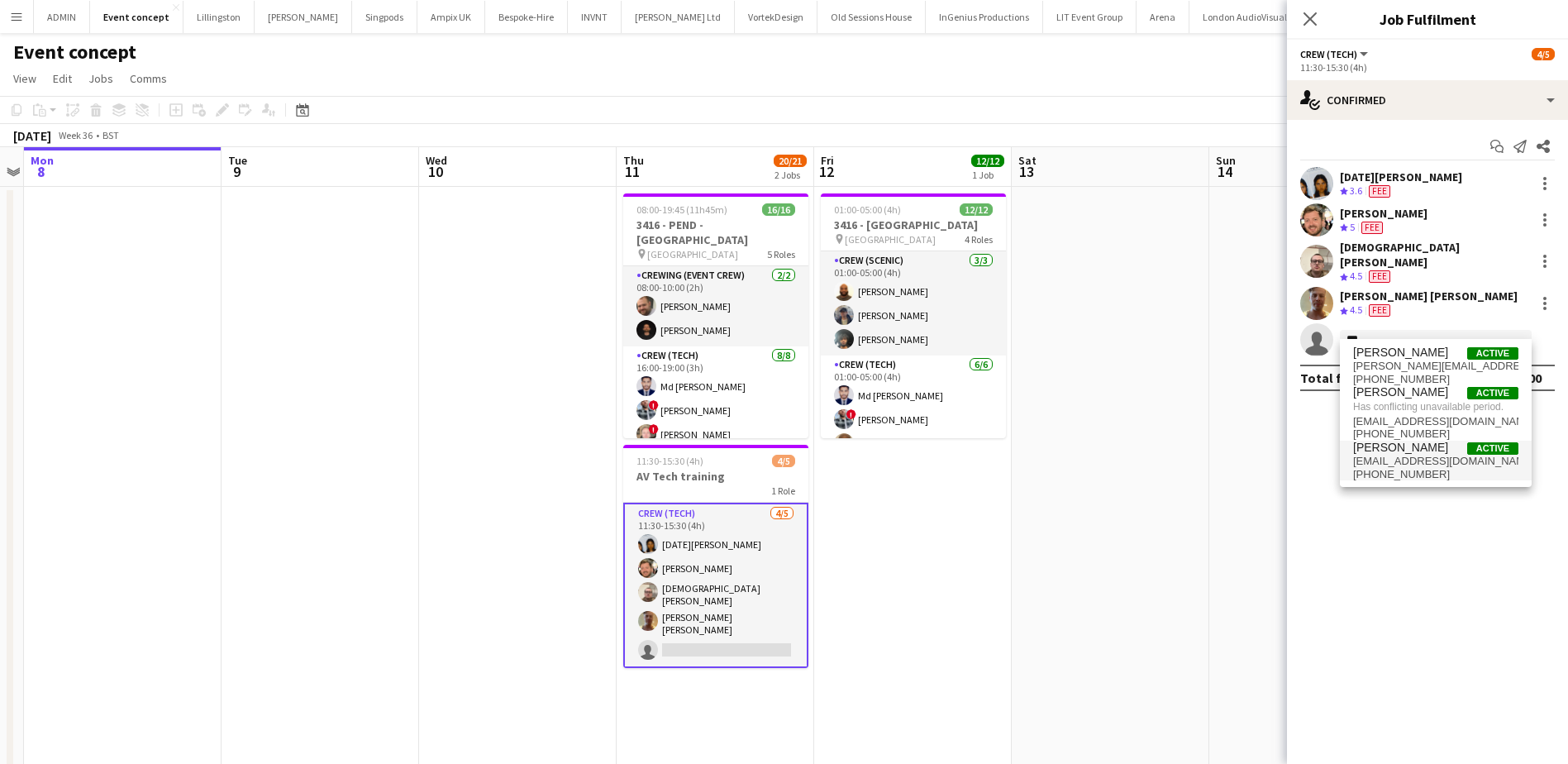
type input "***"
click at [1452, 477] on span "+447907802000" at bounding box center [1435, 474] width 165 height 13
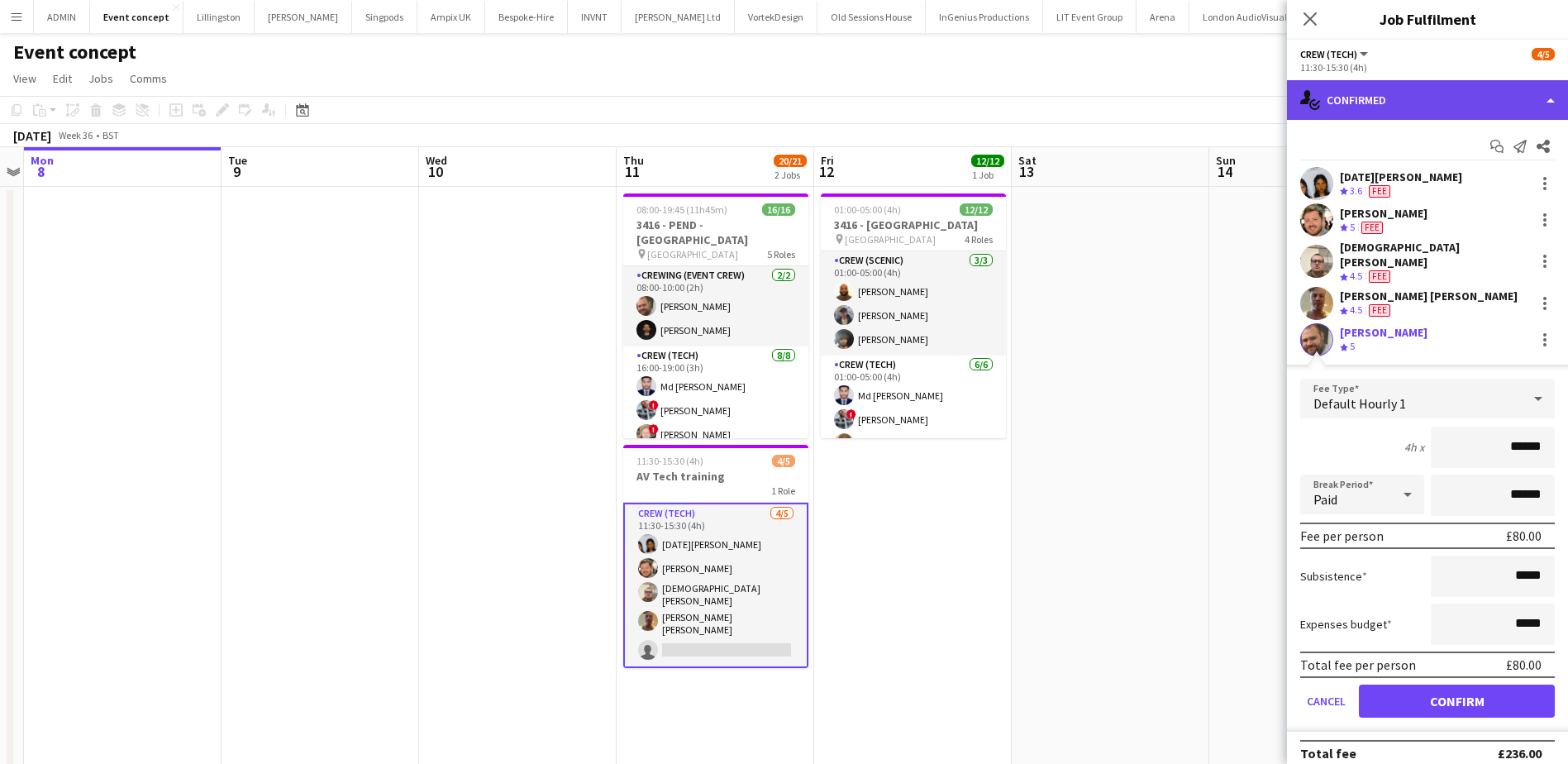
click at [1465, 87] on div "single-neutral-actions-check-2 Confirmed" at bounding box center [1428, 99] width 281 height 40
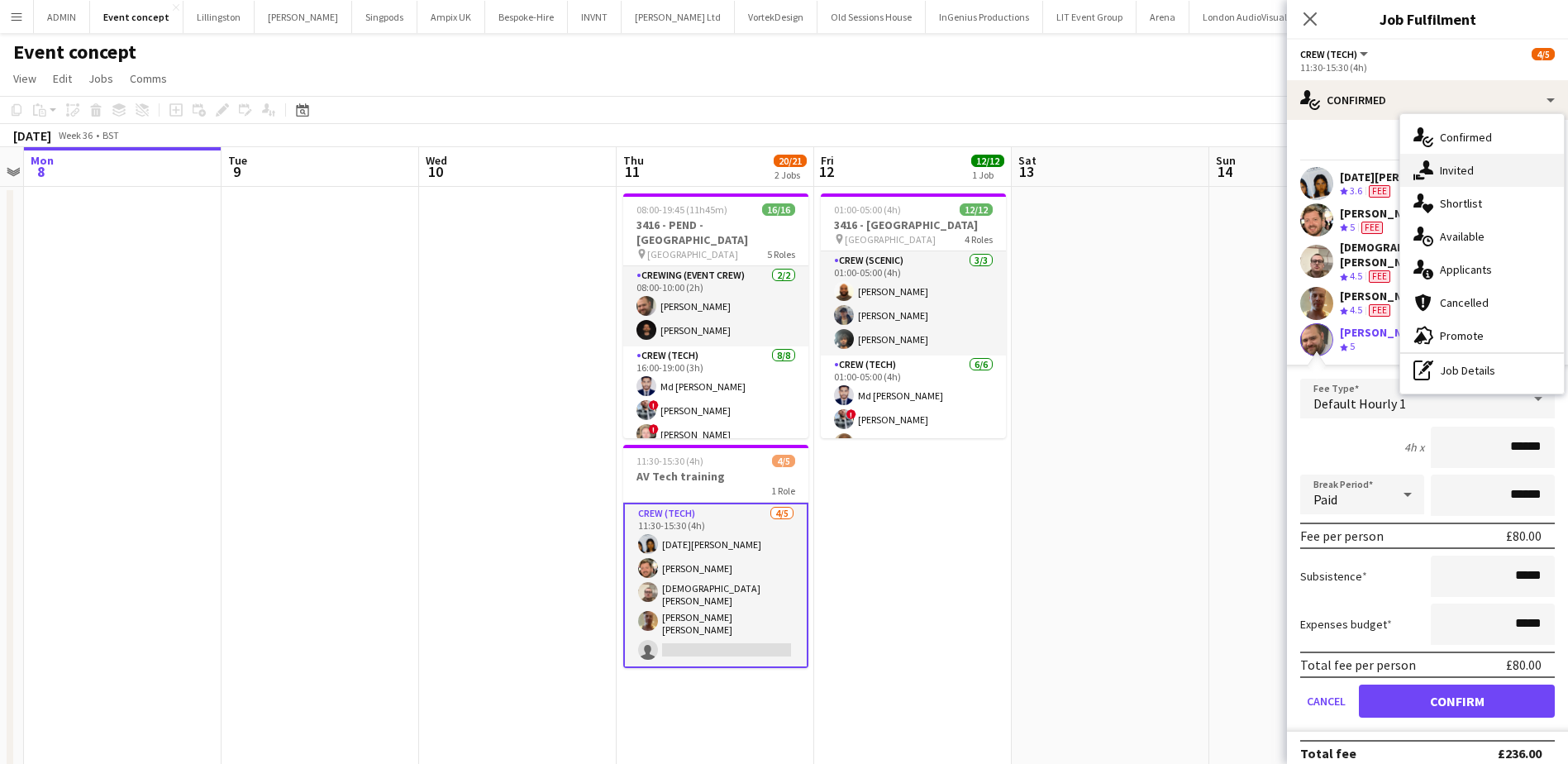
click at [1471, 169] on span "Invited" at bounding box center [1457, 169] width 34 height 15
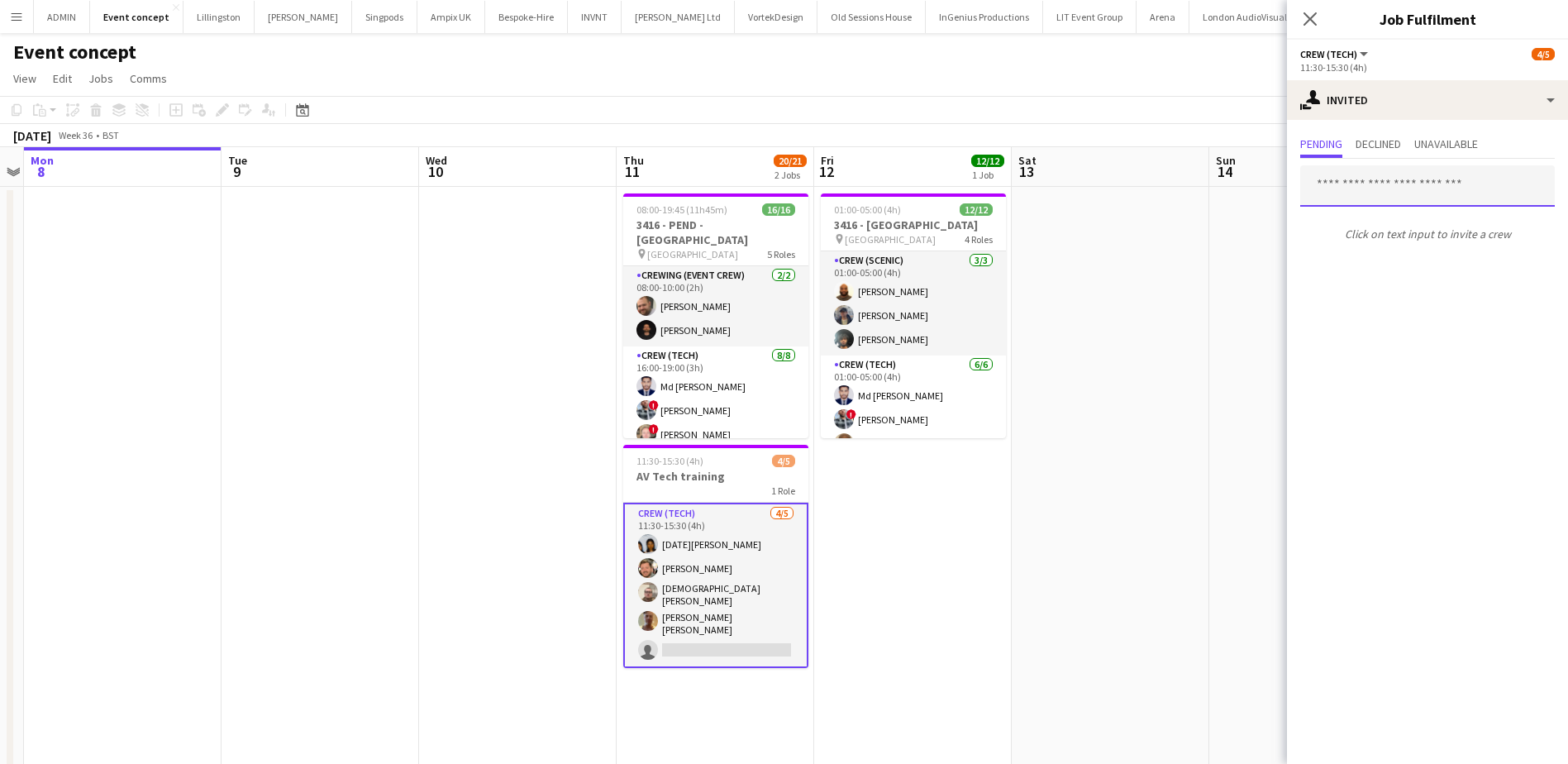
click at [1396, 186] on input "text" at bounding box center [1428, 185] width 255 height 41
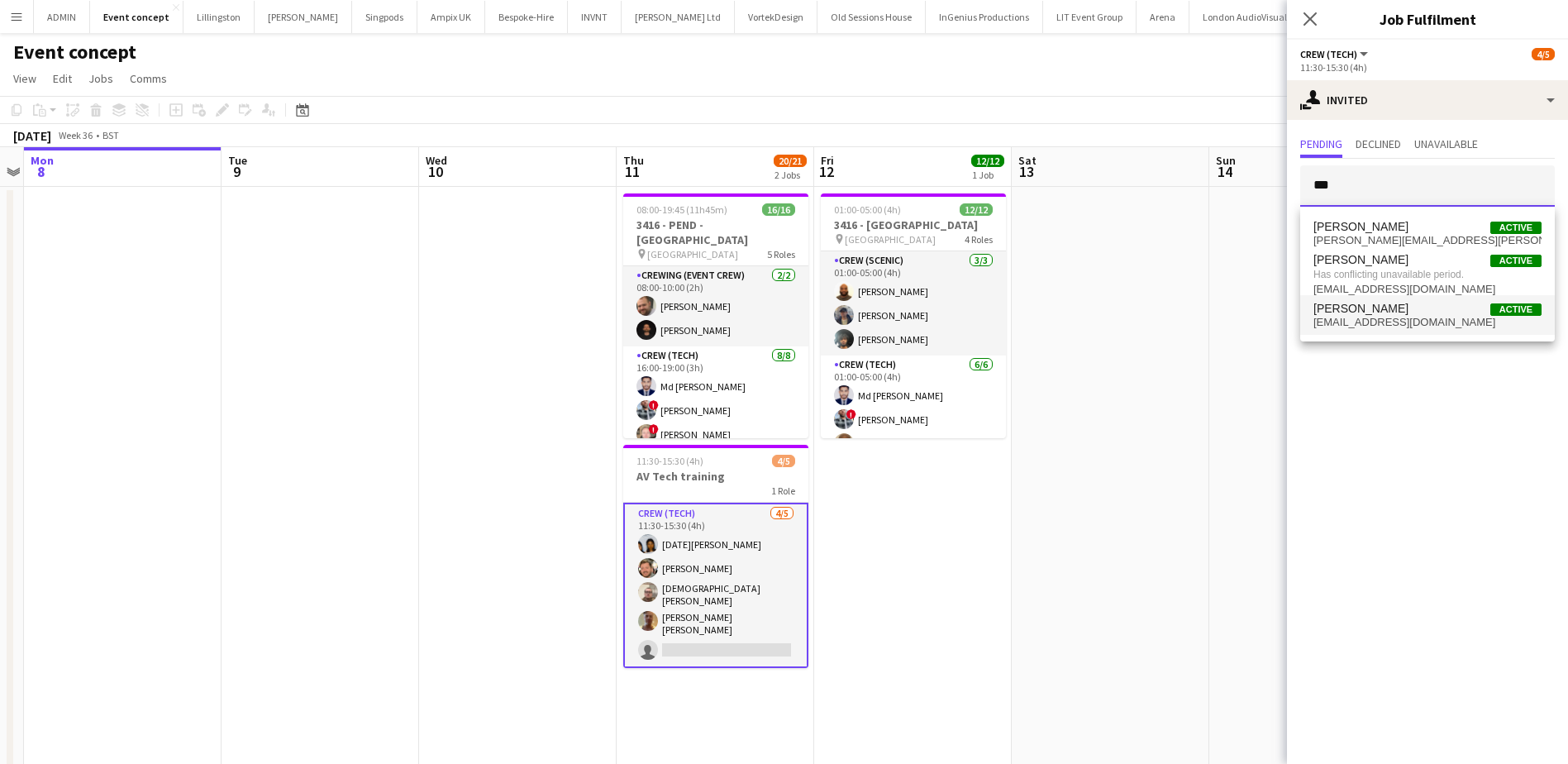
type input "***"
click at [1374, 311] on span "Ben Turner Active" at bounding box center [1428, 309] width 228 height 14
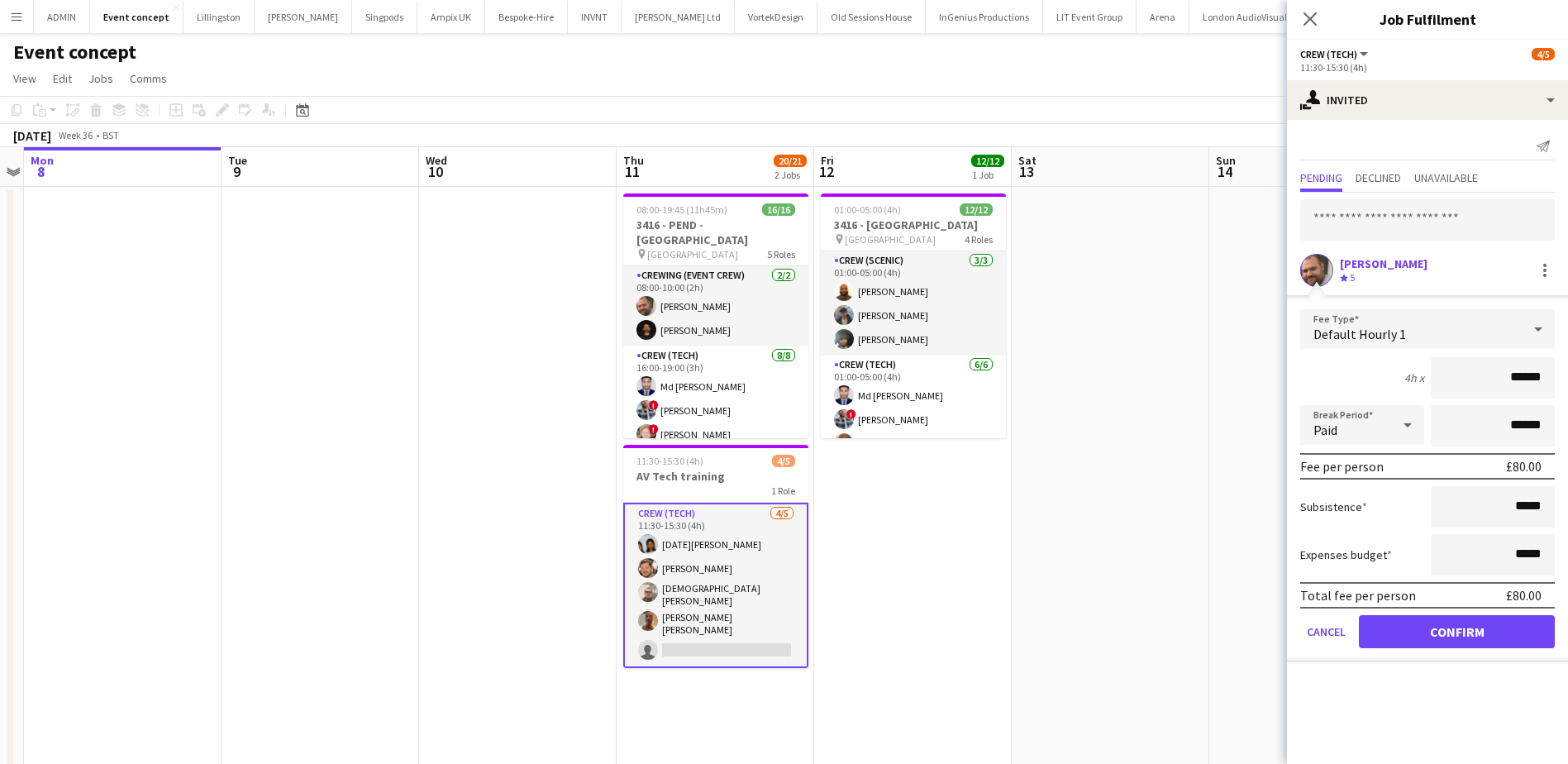
drag, startPoint x: 1503, startPoint y: 378, endPoint x: 1585, endPoint y: 393, distance: 83.4
click at [1568, 393] on html "Menu Boards Boards Boards All jobs Status Workforce Workforce My Workforce Recr…" at bounding box center [784, 459] width 1568 height 919
type input "**"
click at [1468, 642] on button "Confirm" at bounding box center [1457, 631] width 196 height 33
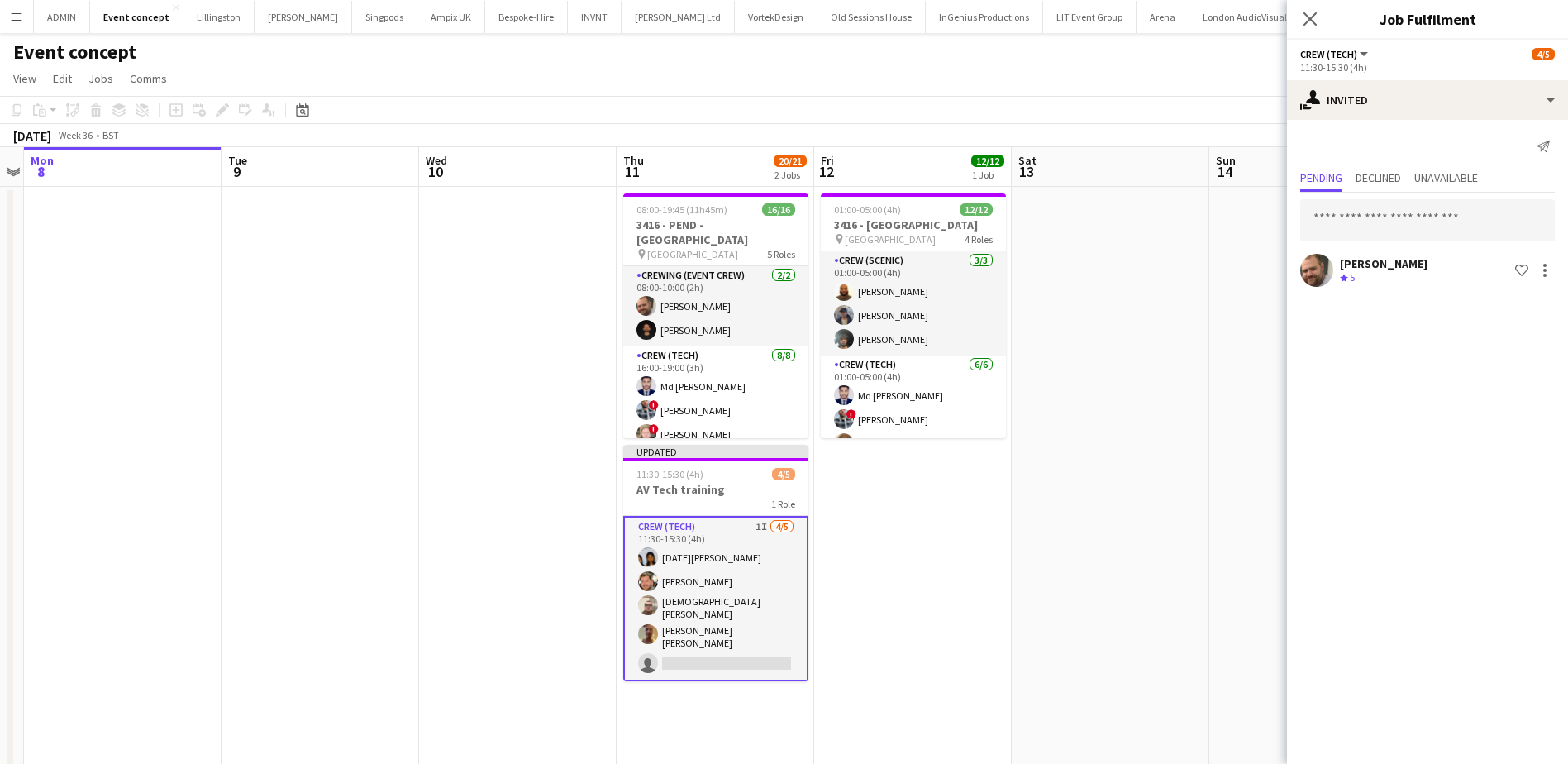
click at [1241, 463] on app-date-cell at bounding box center [1307, 539] width 198 height 704
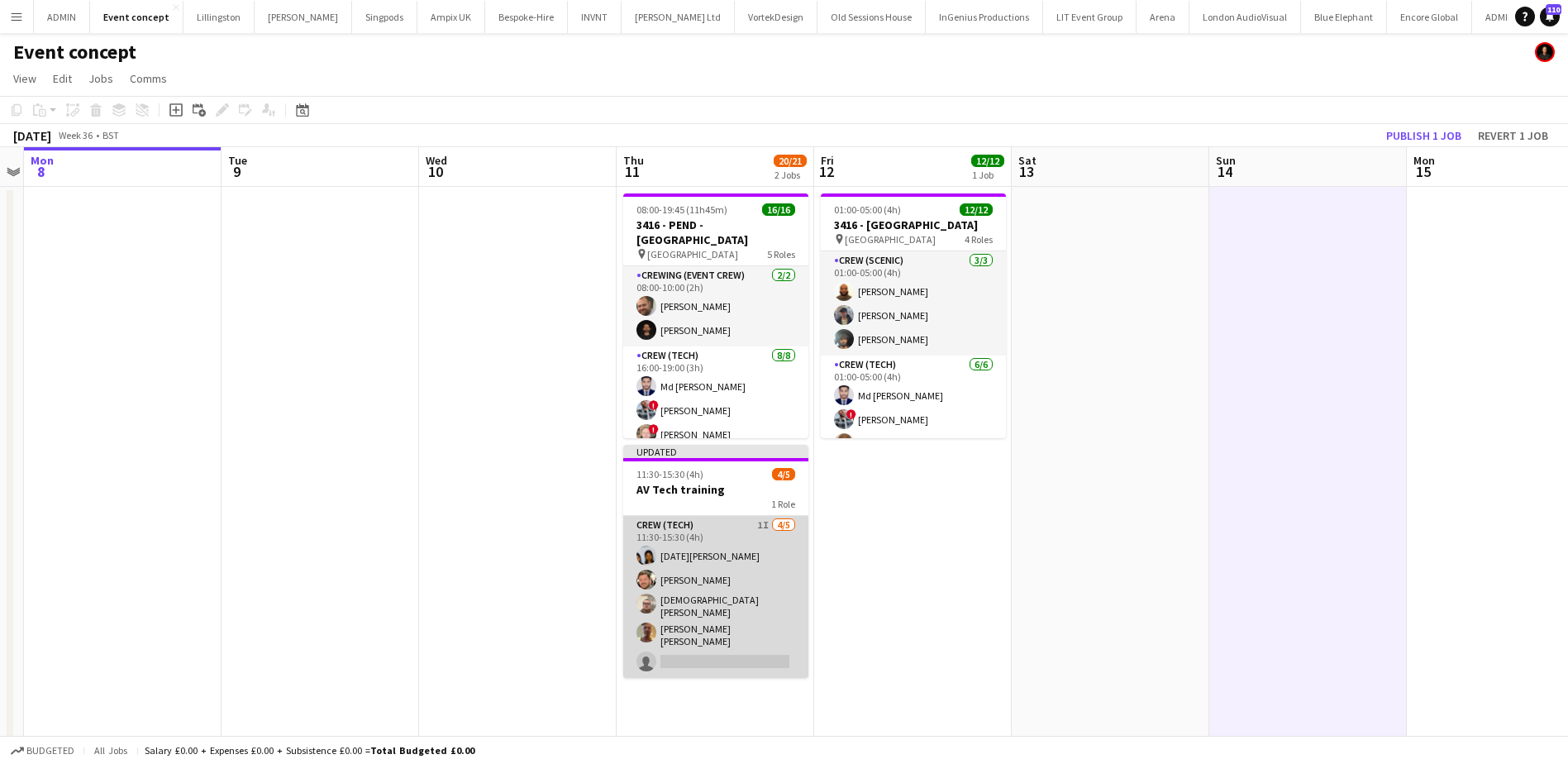
click at [727, 638] on app-card-role "Crew (Tech) 1I 4/5 11:30-15:30 (4h) Lucia Caceres Adam McCarter Christian Skinn…" at bounding box center [716, 596] width 185 height 162
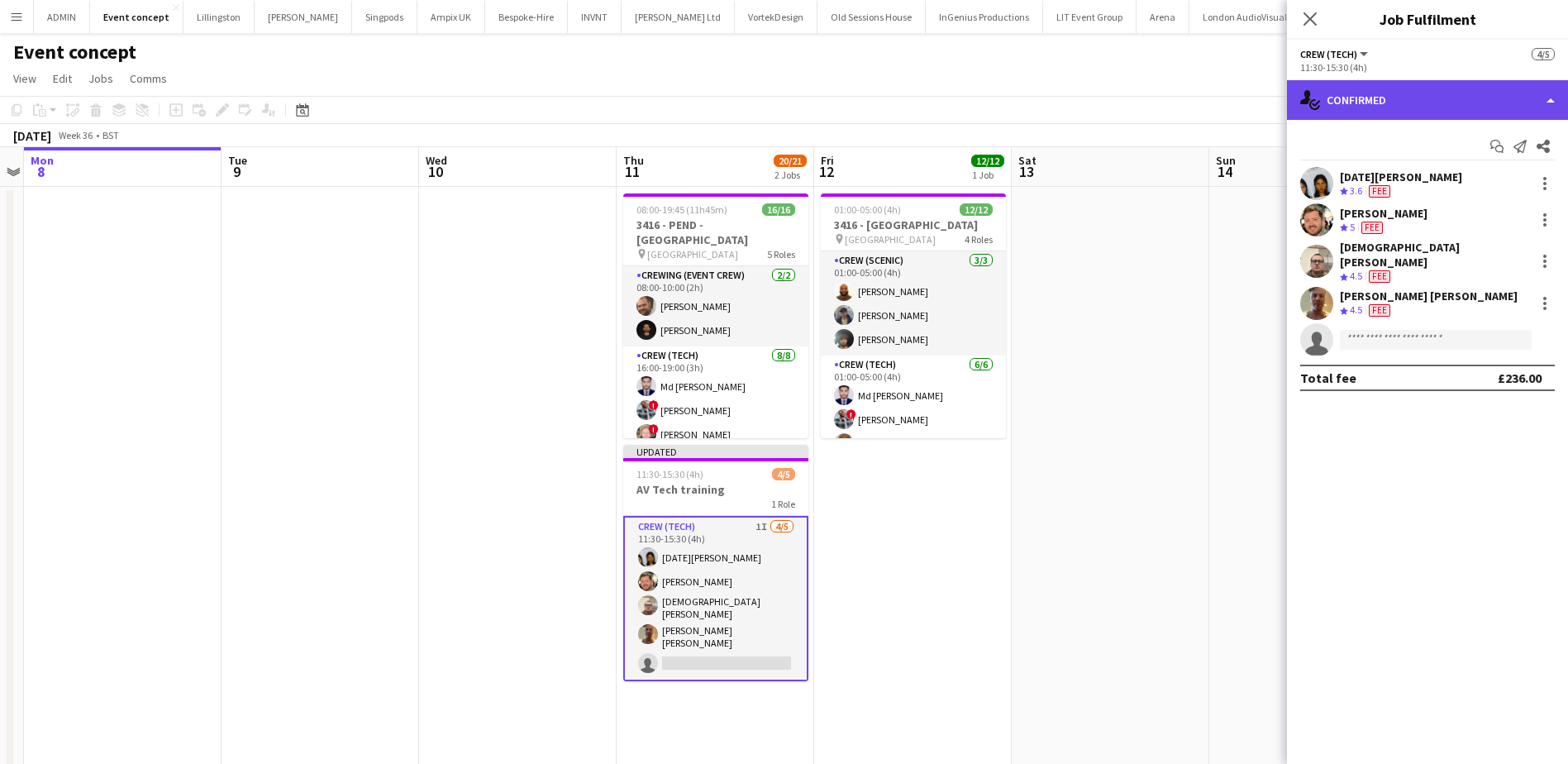
click at [1466, 97] on div "single-neutral-actions-check-2 Confirmed" at bounding box center [1428, 99] width 281 height 40
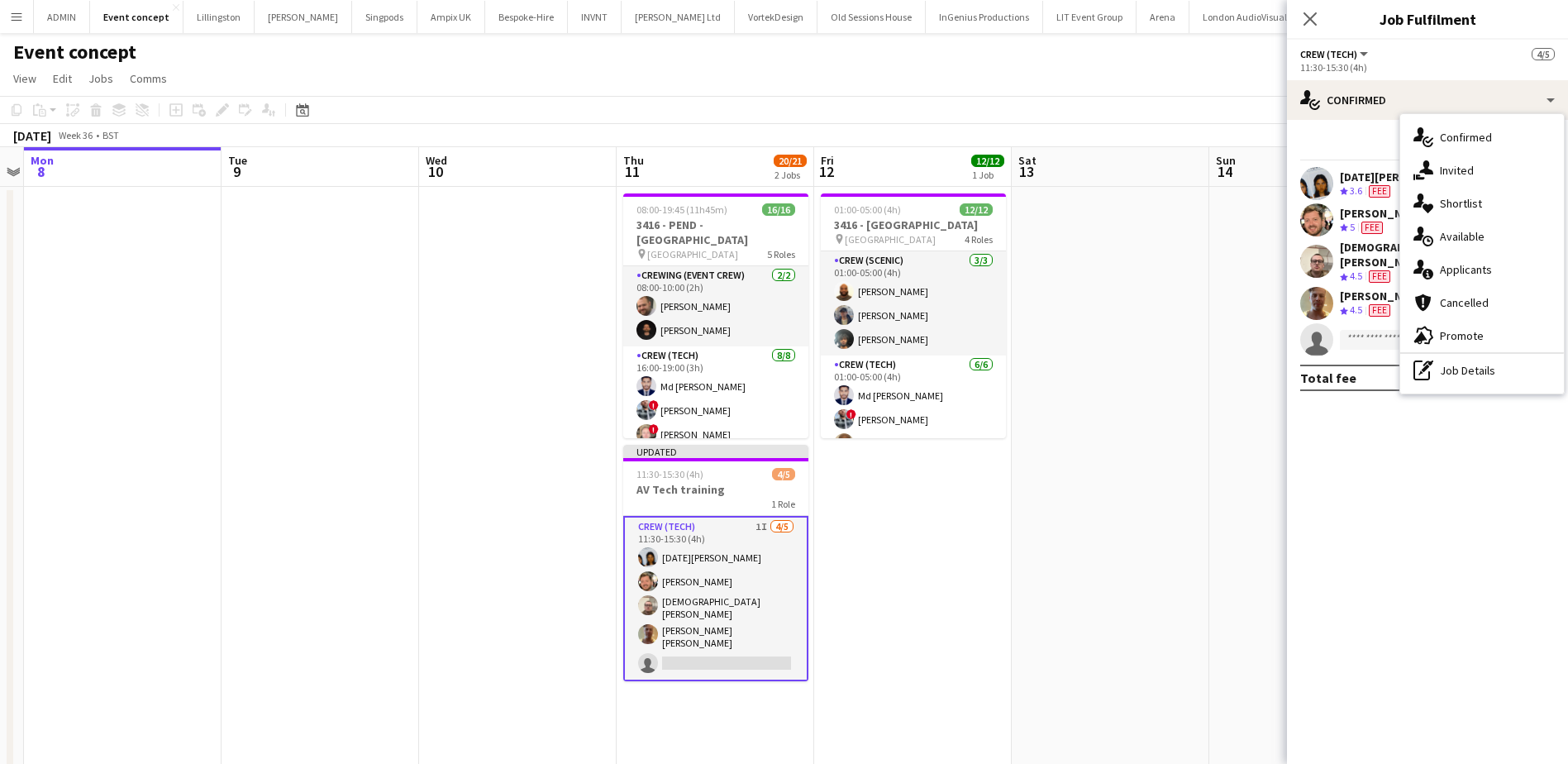
click at [1228, 253] on app-date-cell at bounding box center [1307, 539] width 198 height 704
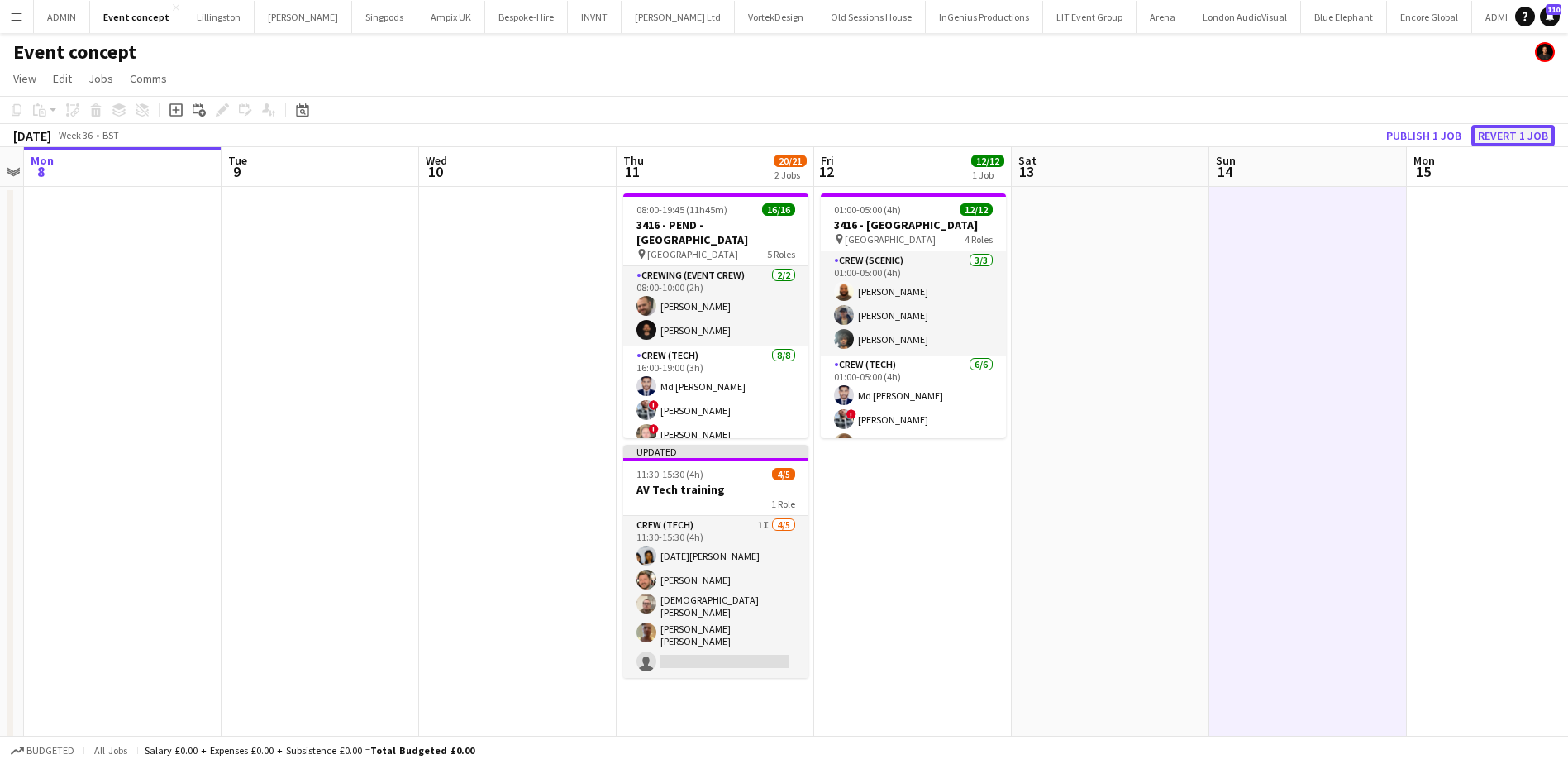
click at [1481, 134] on button "Revert 1 job" at bounding box center [1513, 135] width 83 height 21
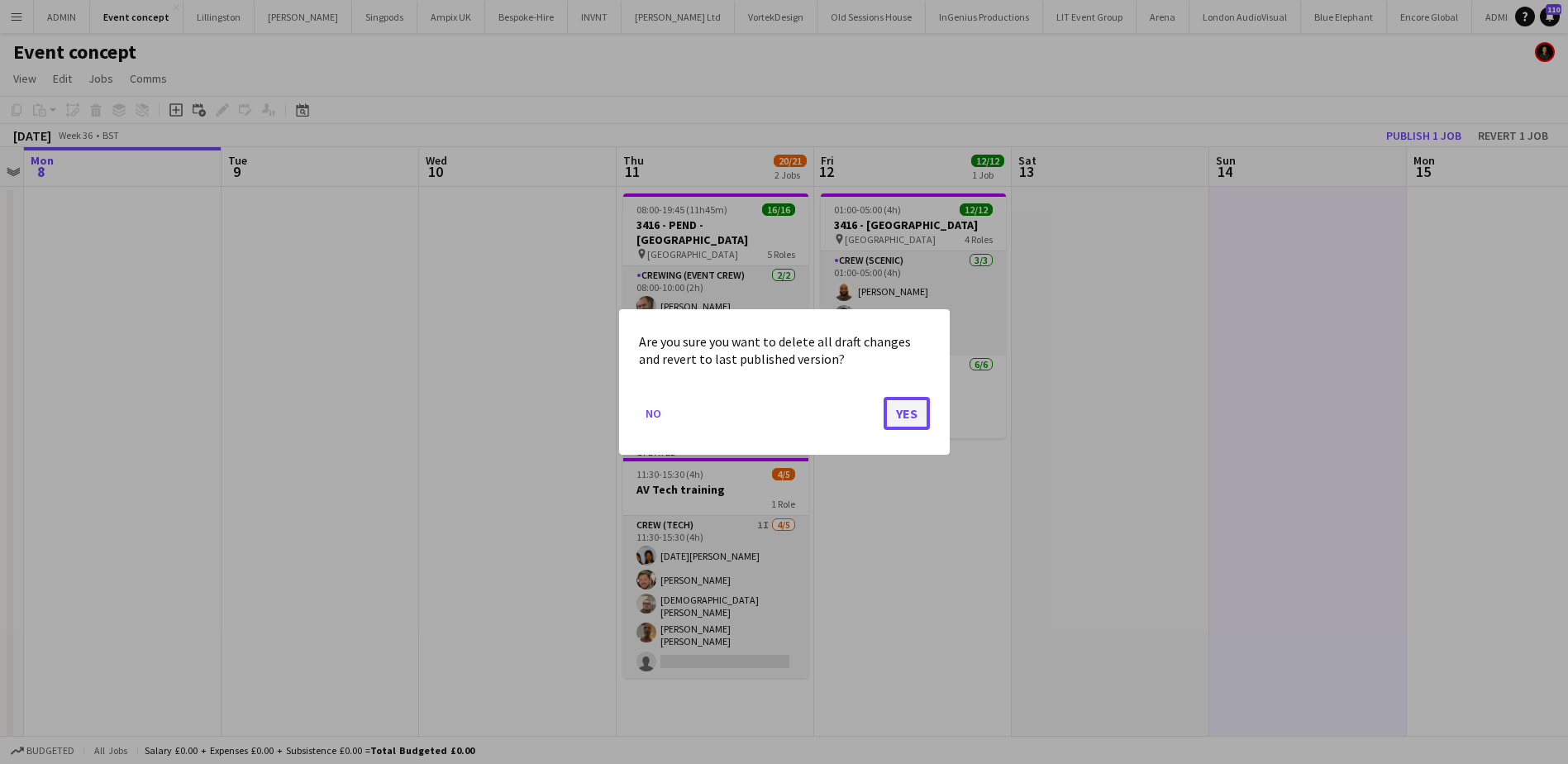
click at [921, 427] on button "Yes" at bounding box center [906, 414] width 47 height 33
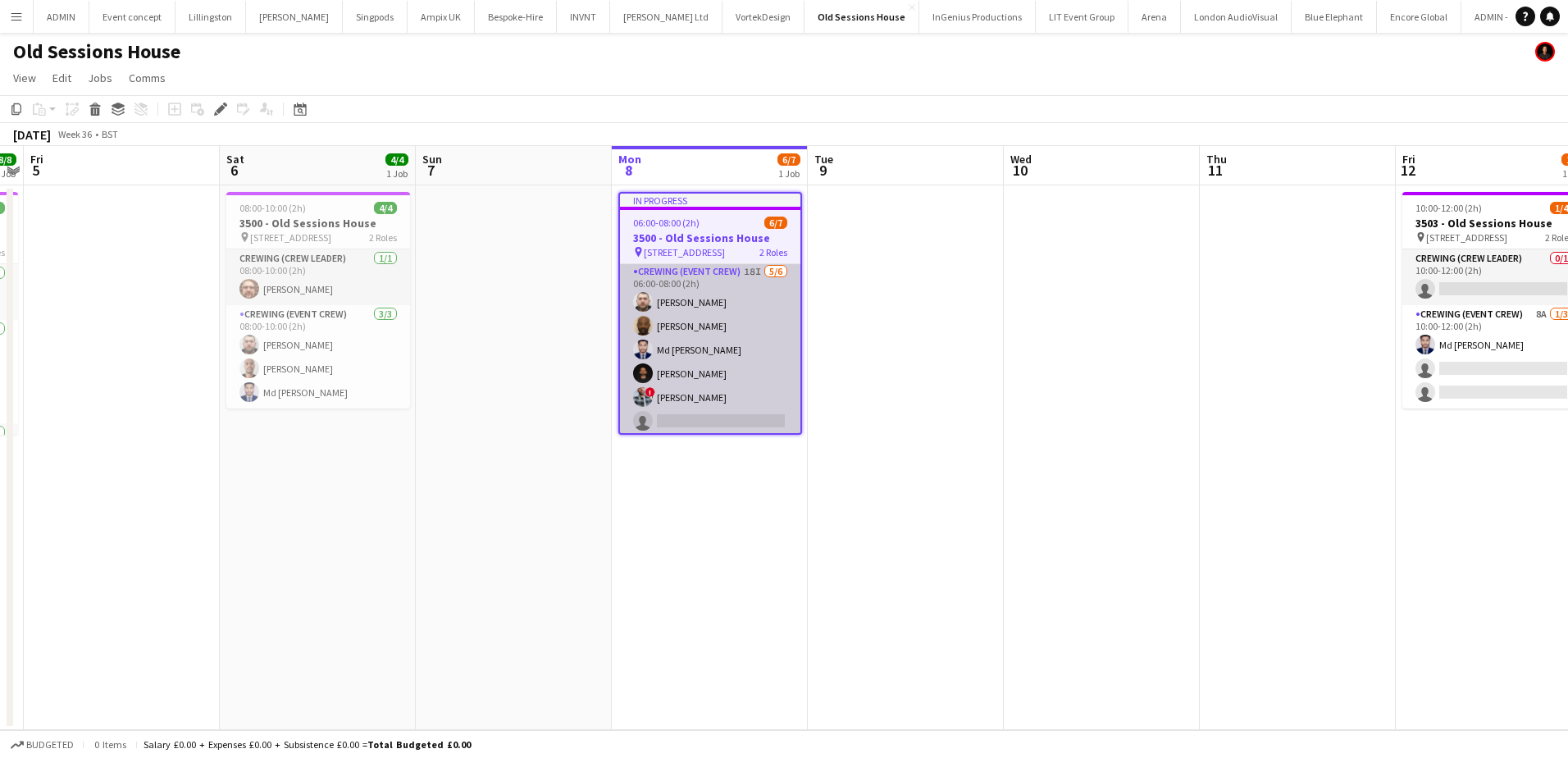
scroll to position [62, 0]
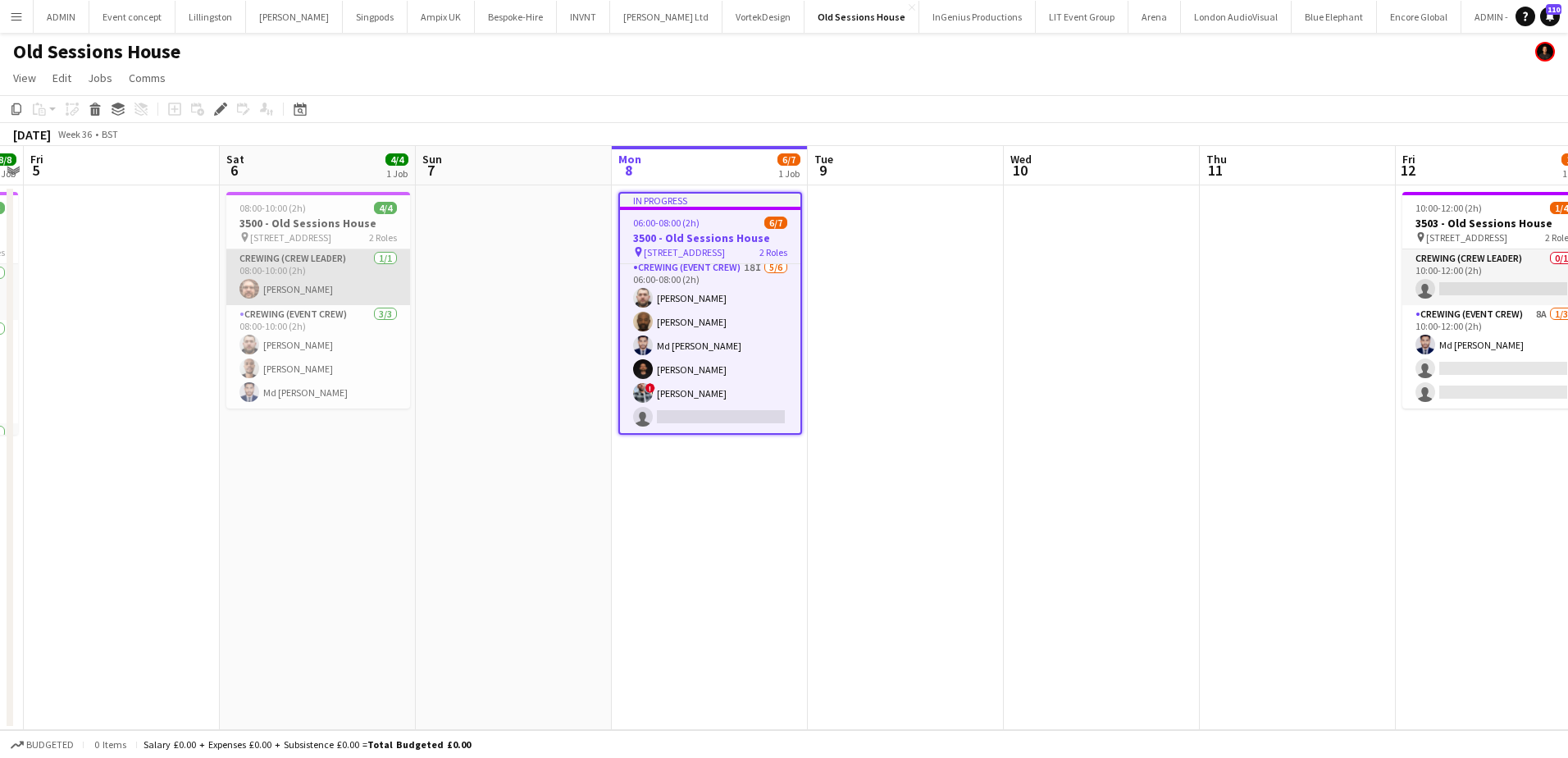
click at [294, 292] on app-card-role "Crewing (Crew Leader) [DATE] 08:00-10:00 (2h) [PERSON_NAME]" at bounding box center [318, 277] width 184 height 56
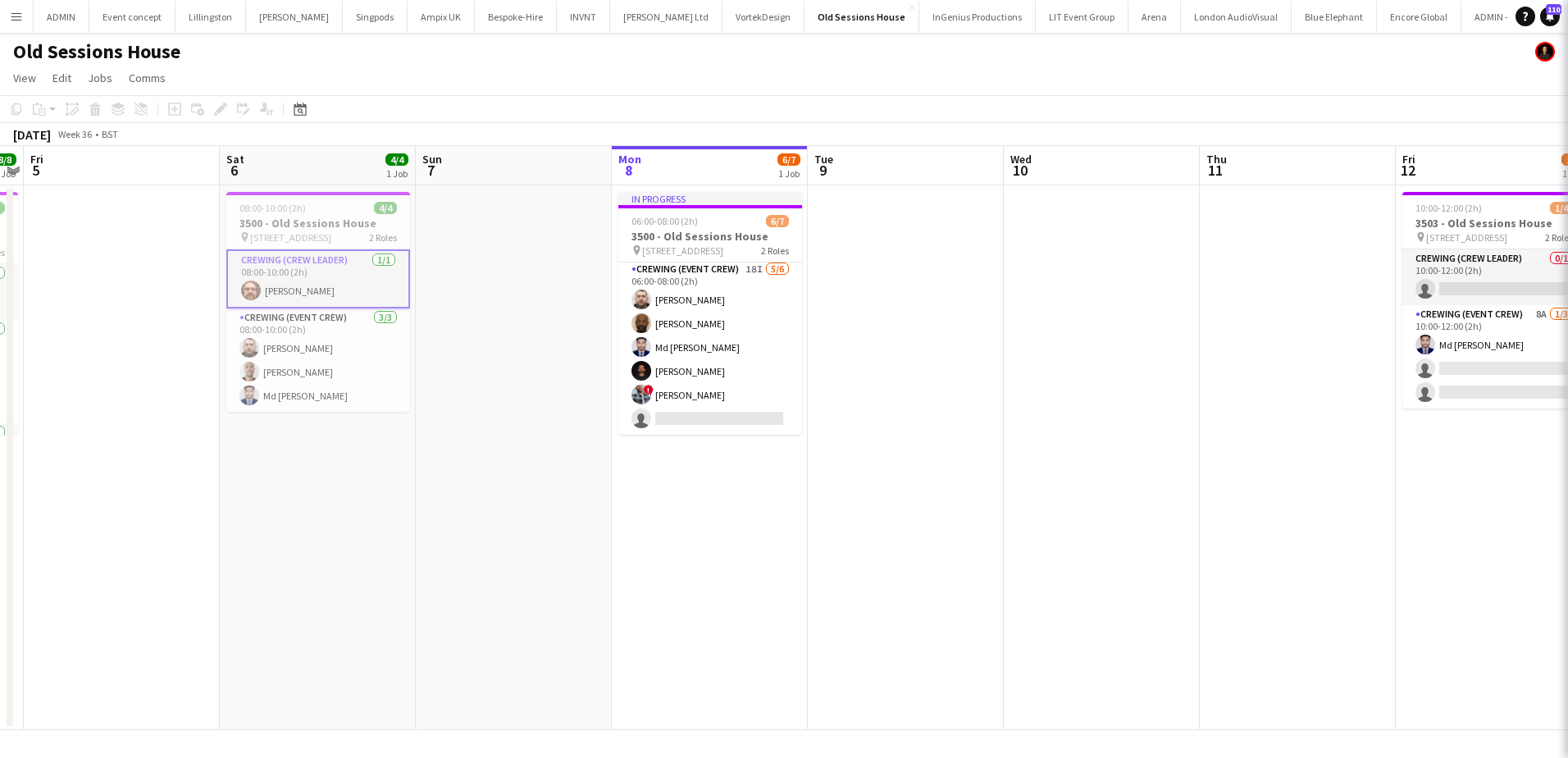
scroll to position [58, 0]
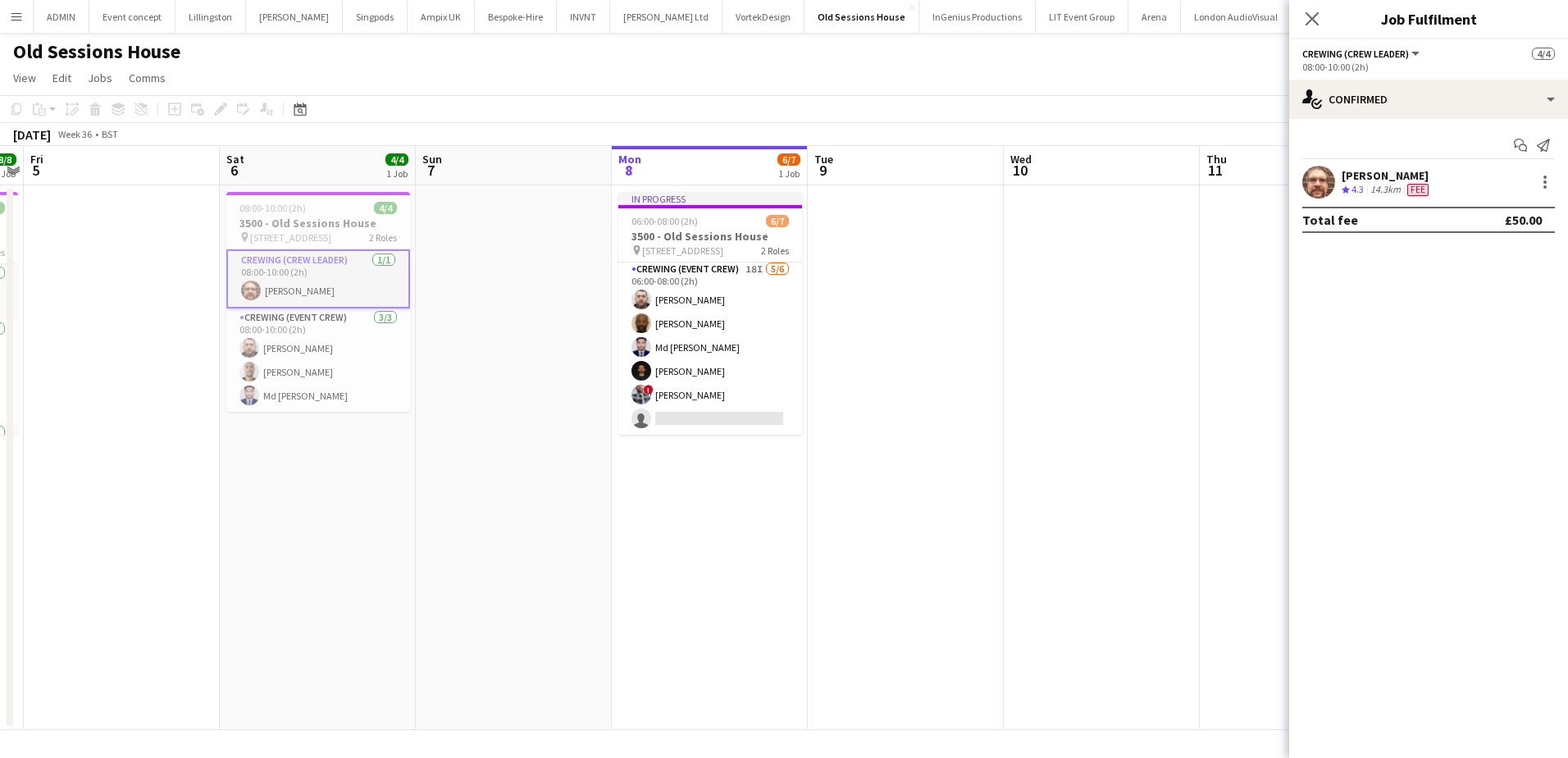
click at [1375, 180] on div "[PERSON_NAME]" at bounding box center [1387, 175] width 91 height 15
